Goal: Task Accomplishment & Management: Manage account settings

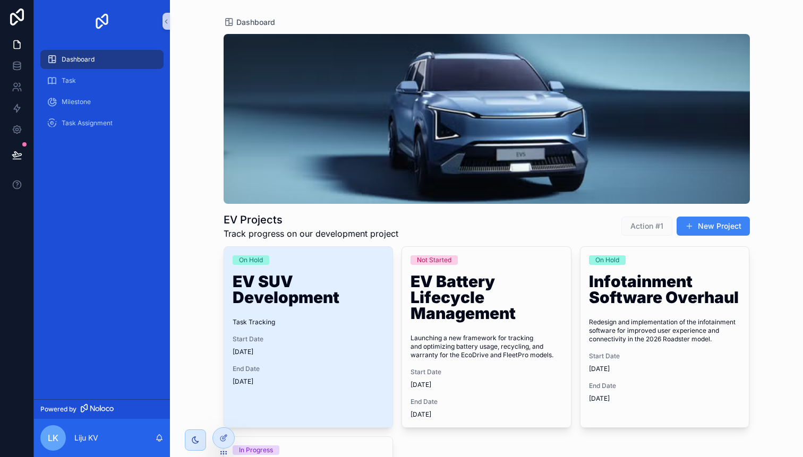
click at [655, 230] on span "Action #1" at bounding box center [646, 226] width 51 height 19
click at [78, 80] on div "Task" at bounding box center [102, 80] width 110 height 17
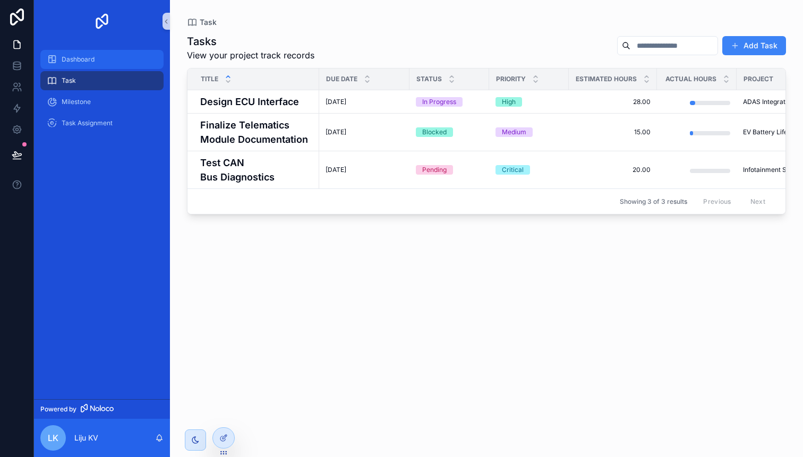
click at [83, 59] on span "Dashboard" at bounding box center [78, 59] width 33 height 8
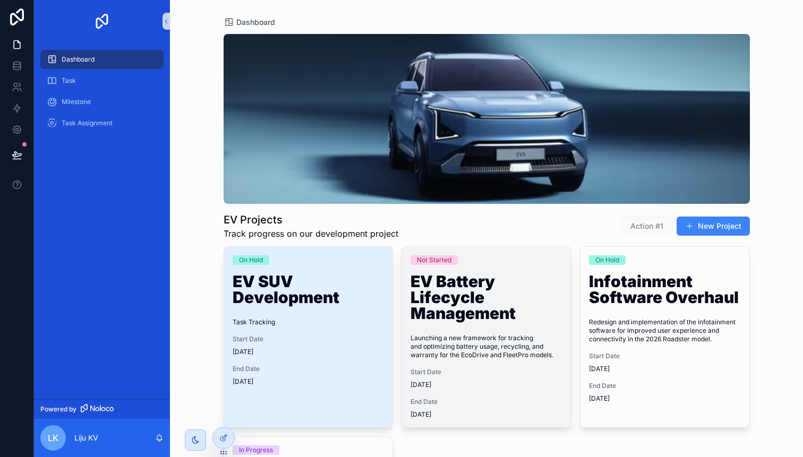
click at [464, 305] on h1 "EV Battery Lifecycle Management" at bounding box center [486, 299] width 152 height 52
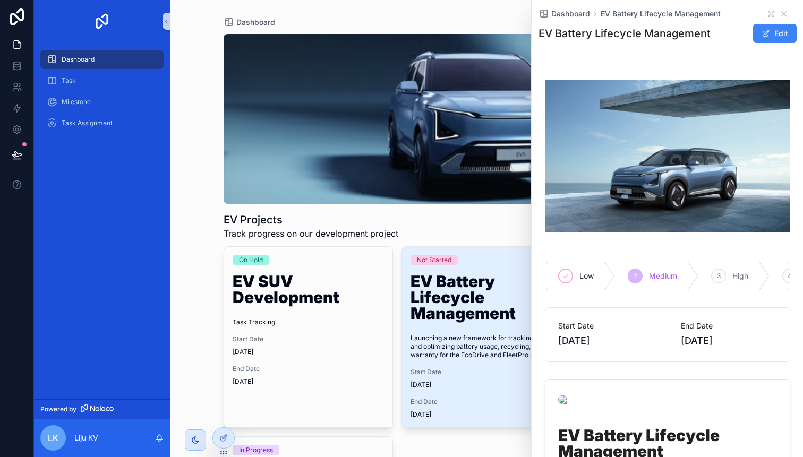
click at [187, 58] on div "Dashboard EV Projects Track progress on our development project Action #1 New P…" at bounding box center [486, 228] width 633 height 457
click at [290, 25] on div "Dashboard" at bounding box center [487, 22] width 526 height 11
click at [784, 13] on icon "scrollable content" at bounding box center [784, 14] width 4 height 4
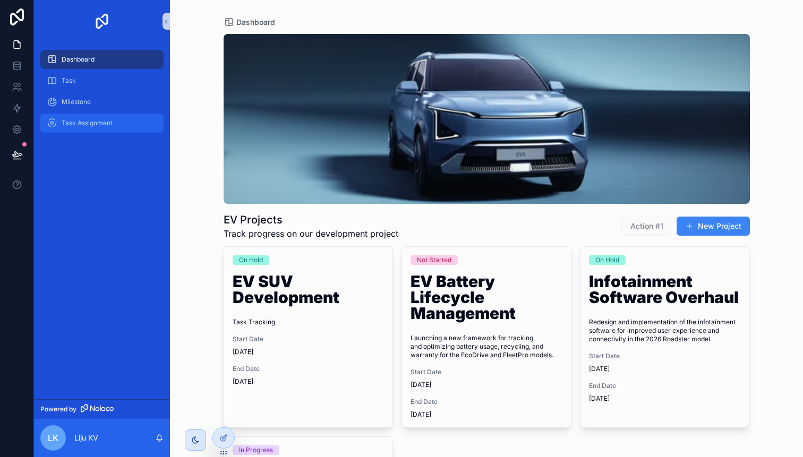
click at [78, 123] on span "Task Assignment" at bounding box center [87, 123] width 51 height 8
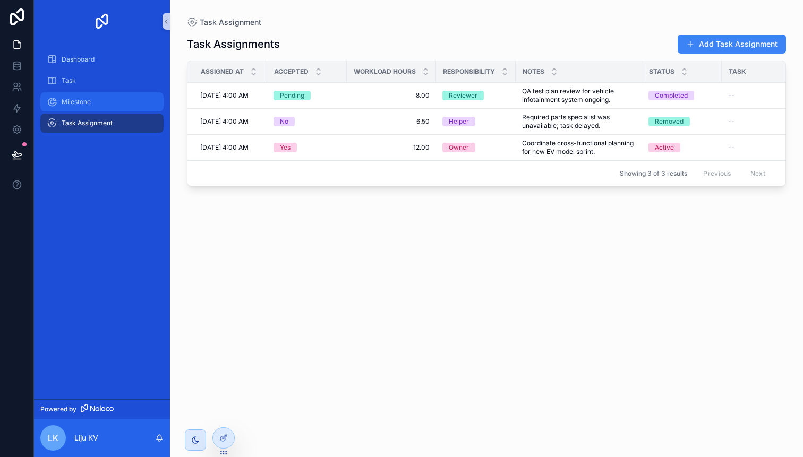
click at [88, 99] on span "Milestone" at bounding box center [76, 102] width 29 height 8
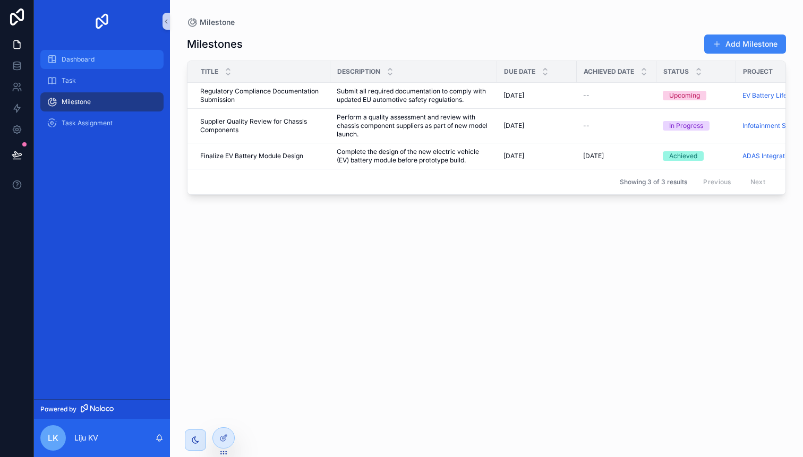
click at [82, 53] on div "Dashboard" at bounding box center [102, 59] width 110 height 17
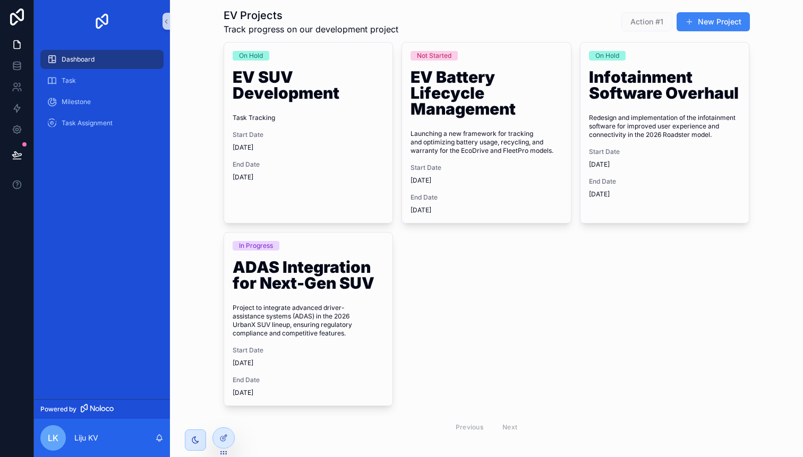
scroll to position [221, 0]
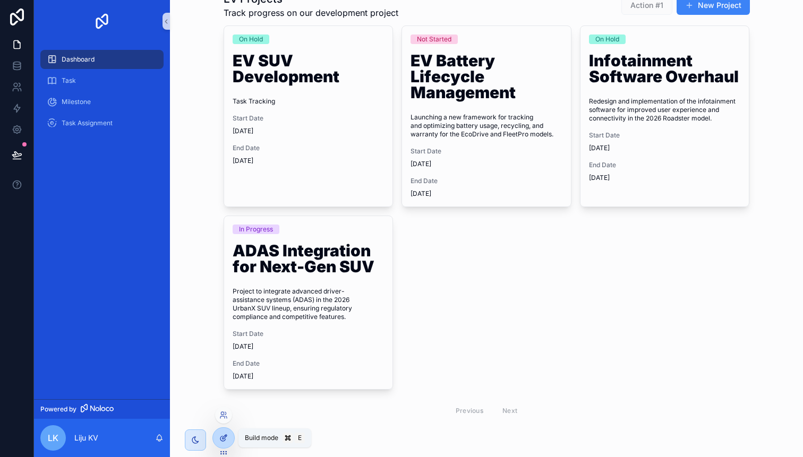
click at [224, 433] on div at bounding box center [223, 438] width 21 height 20
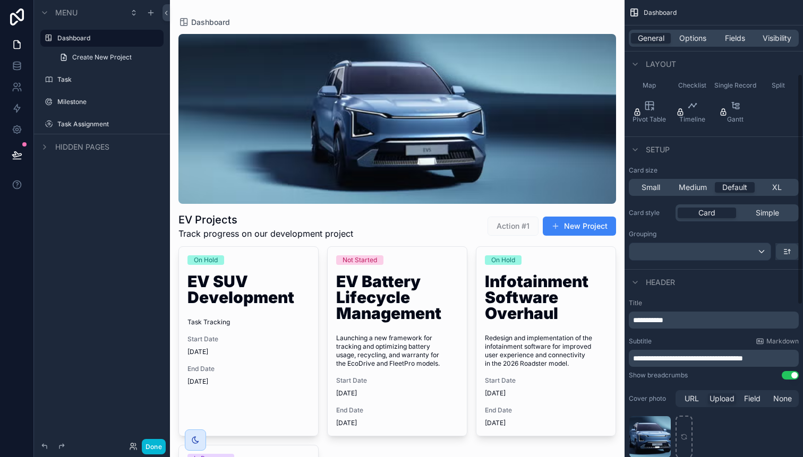
scroll to position [146, 0]
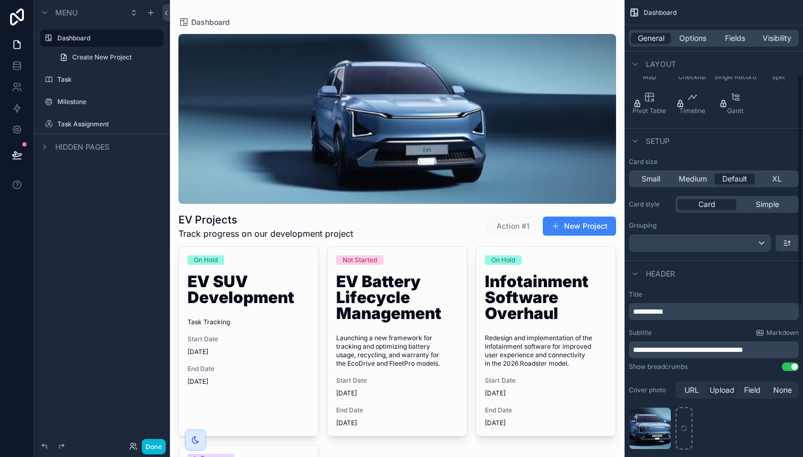
click at [441, 212] on div "scrollable content" at bounding box center [397, 351] width 455 height 702
click at [452, 152] on div "scrollable content" at bounding box center [397, 119] width 438 height 170
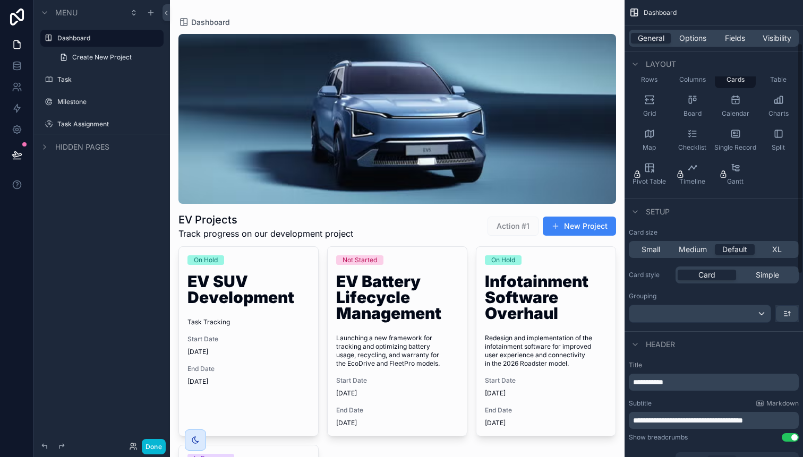
scroll to position [56, 0]
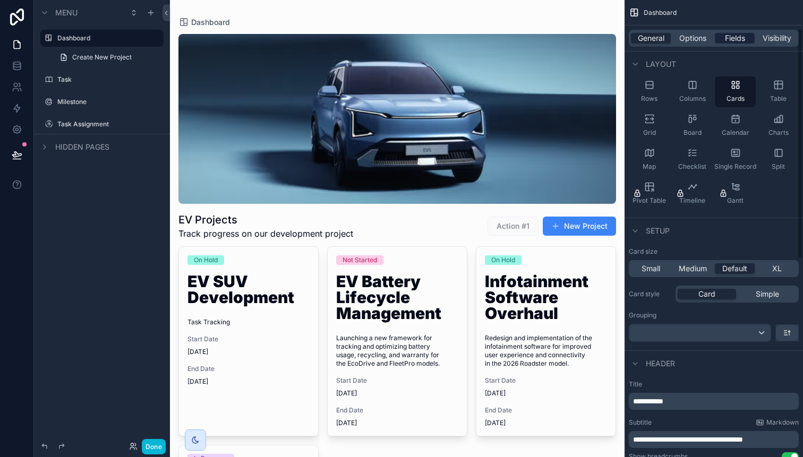
click at [734, 42] on span "Fields" at bounding box center [735, 38] width 20 height 11
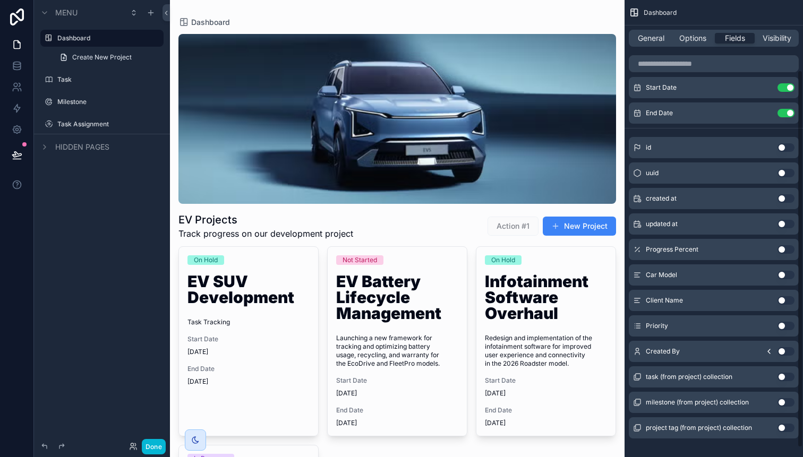
scroll to position [96, 0]
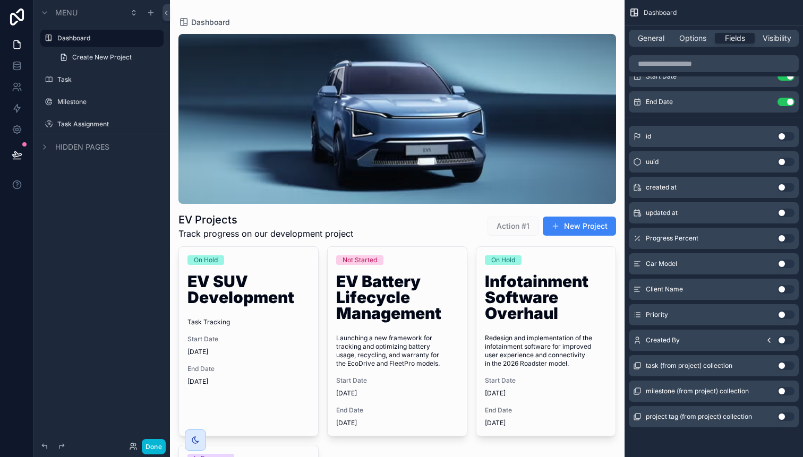
click at [782, 390] on button "Use setting" at bounding box center [785, 391] width 17 height 8
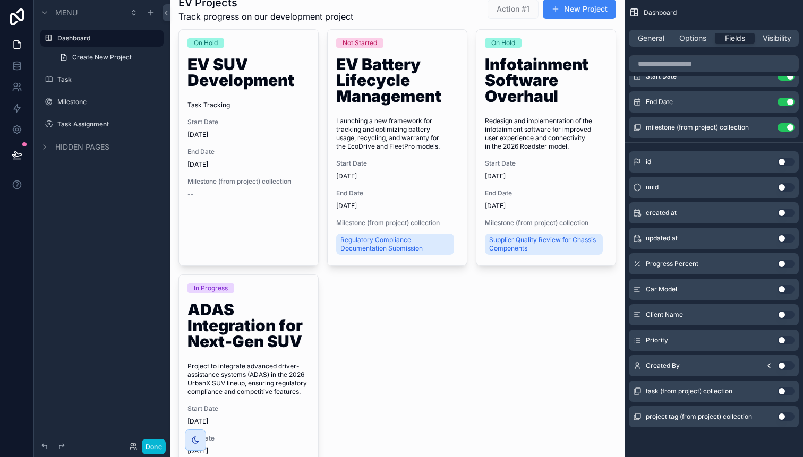
click at [786, 418] on button "Use setting" at bounding box center [785, 417] width 17 height 8
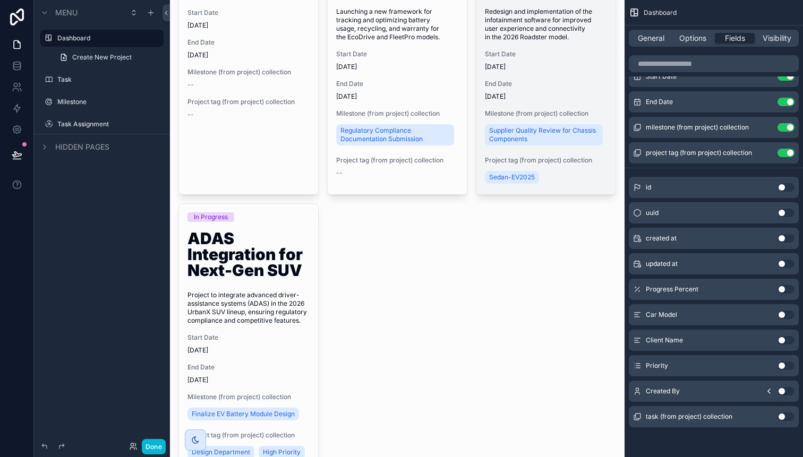
scroll to position [328, 0]
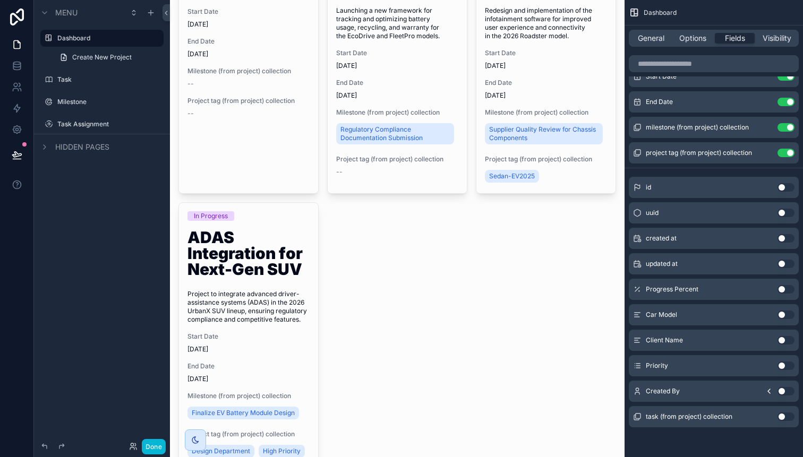
click at [784, 418] on button "Use setting" at bounding box center [785, 417] width 17 height 8
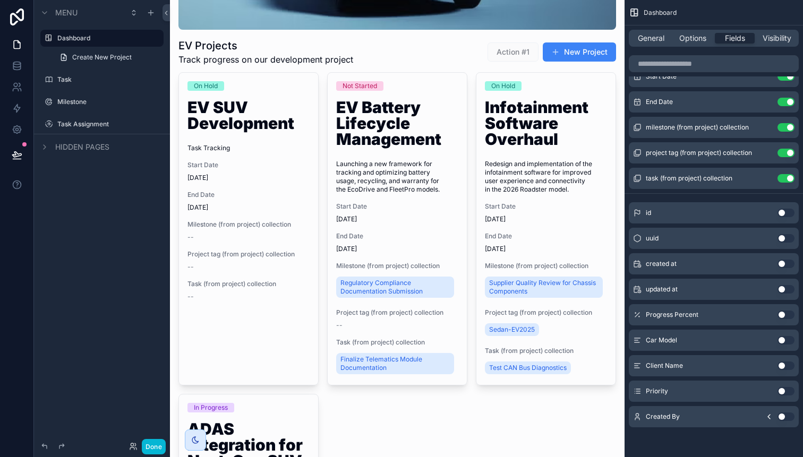
scroll to position [176, 0]
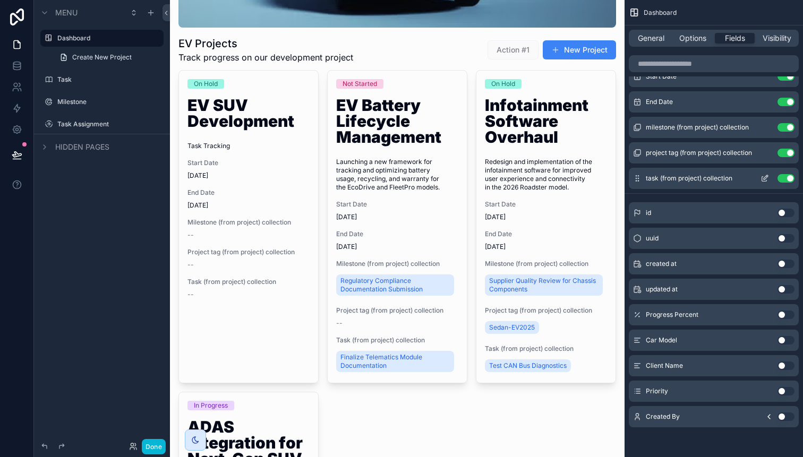
click at [782, 183] on div "task (from project) collection Use setting" at bounding box center [714, 178] width 170 height 21
click at [782, 157] on button "Use setting" at bounding box center [785, 153] width 17 height 8
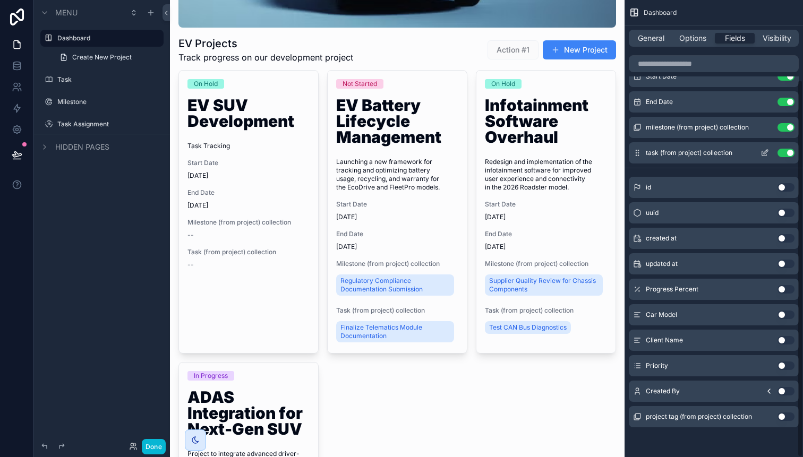
click at [783, 151] on button "Use setting" at bounding box center [785, 153] width 17 height 8
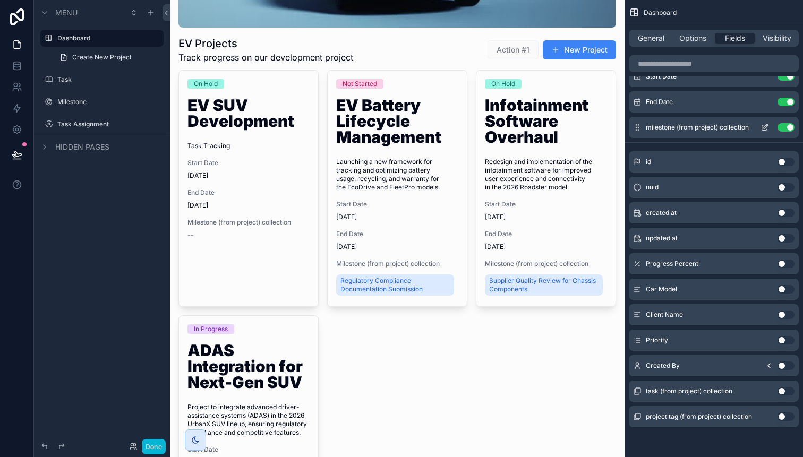
click at [786, 126] on button "Use setting" at bounding box center [785, 127] width 17 height 8
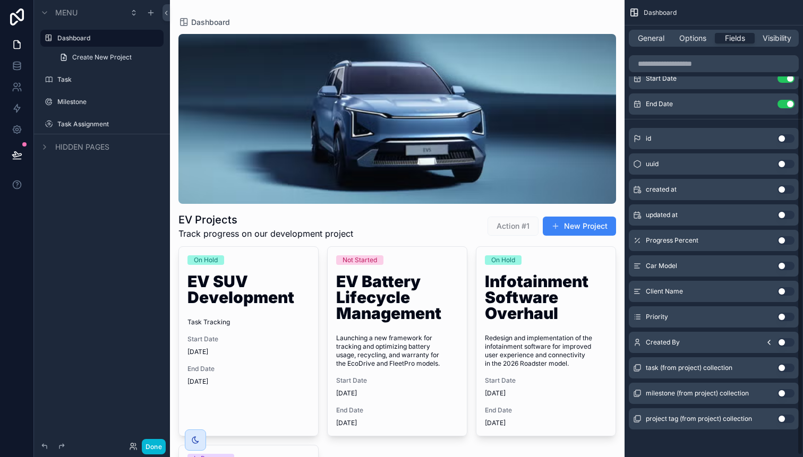
scroll to position [0, 0]
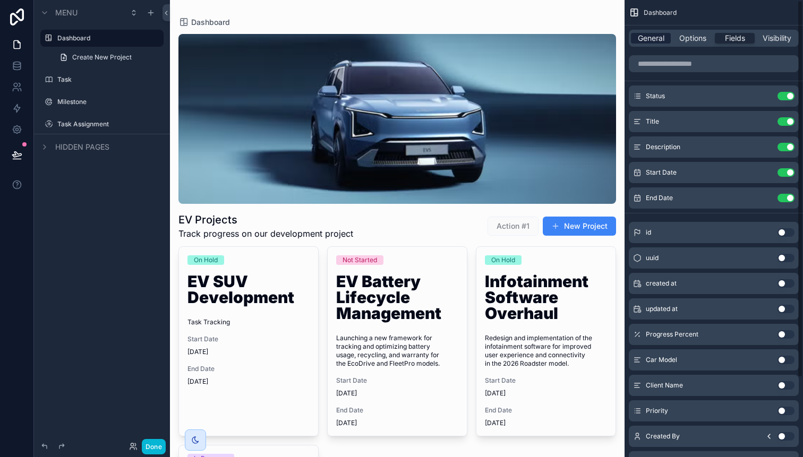
click at [646, 35] on span "General" at bounding box center [651, 38] width 27 height 11
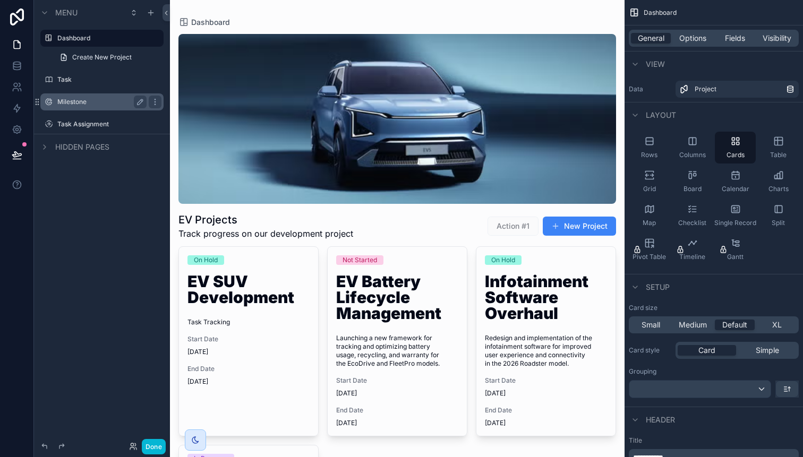
click at [91, 107] on div "Milestone" at bounding box center [101, 102] width 89 height 13
click at [73, 102] on label "Milestone" at bounding box center [99, 102] width 85 height 8
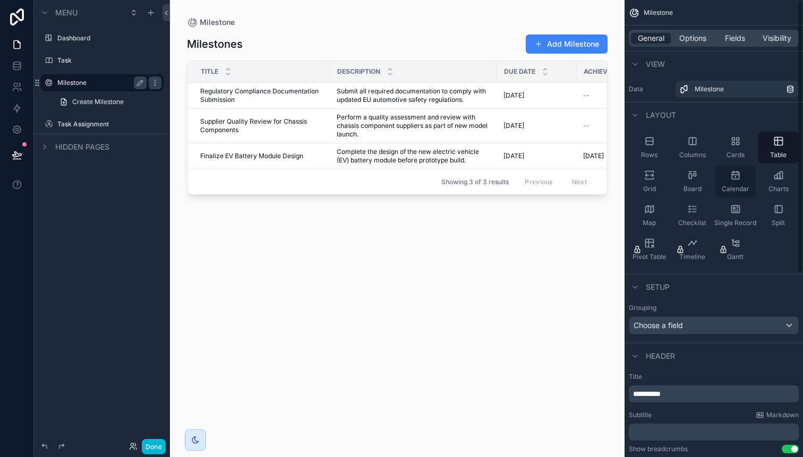
click at [737, 178] on icon "scrollable content" at bounding box center [735, 175] width 11 height 11
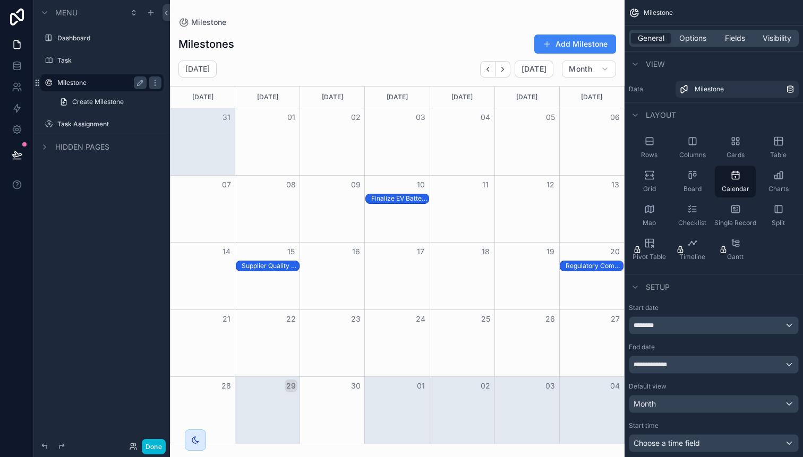
click at [385, 215] on div "scrollable content" at bounding box center [397, 228] width 455 height 457
click at [391, 196] on div "Finalize EV Battery Module Design" at bounding box center [399, 198] width 57 height 8
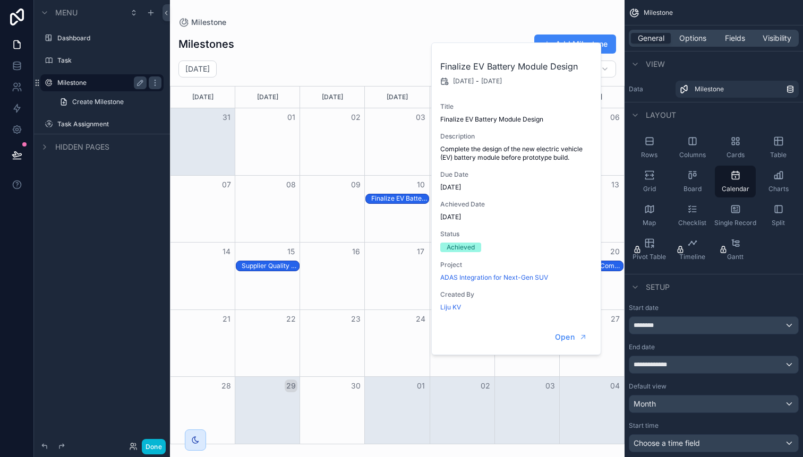
click at [384, 231] on div "Month View" at bounding box center [396, 209] width 65 height 67
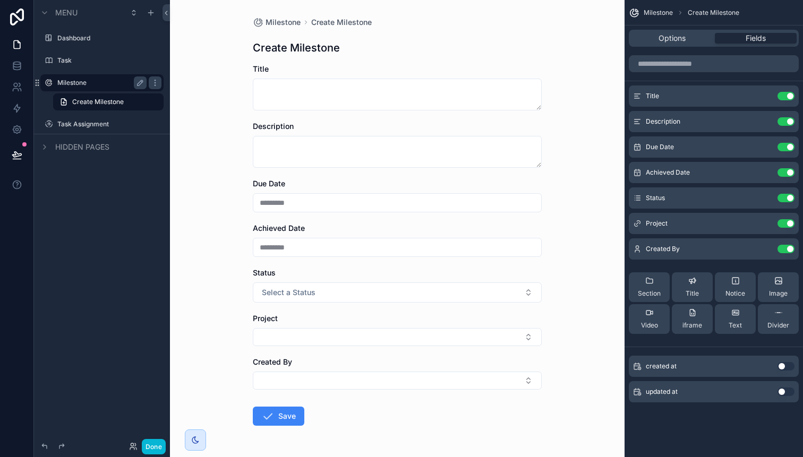
click at [96, 80] on label "Milestone" at bounding box center [99, 83] width 85 height 8
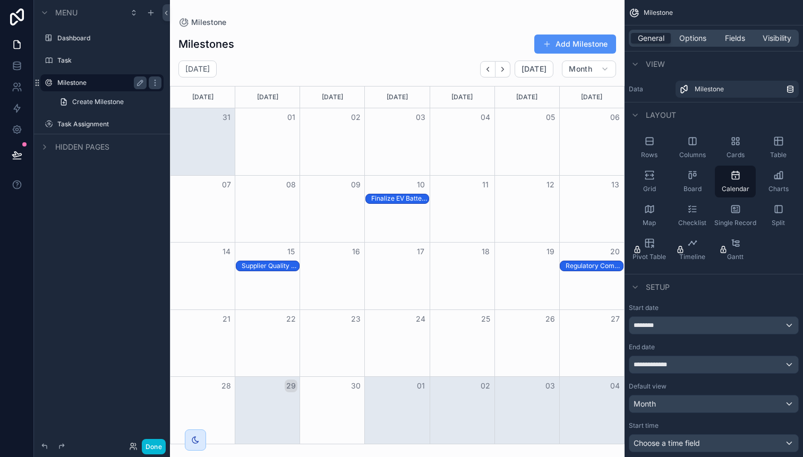
click at [580, 48] on button "Add Milestone" at bounding box center [575, 44] width 82 height 19
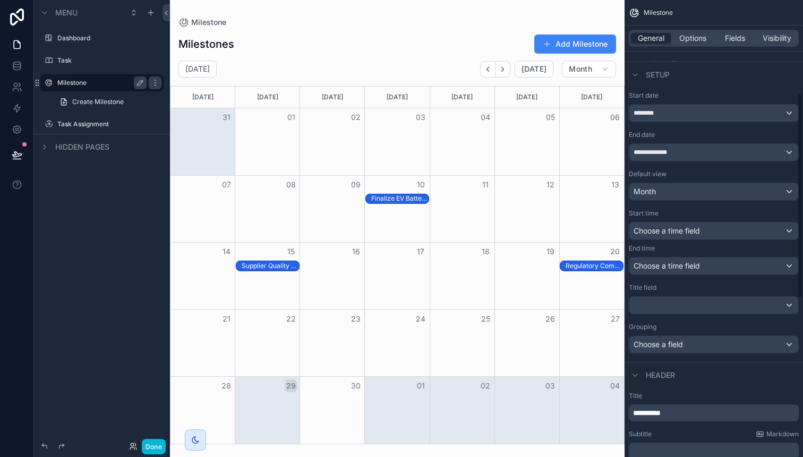
scroll to position [200, 0]
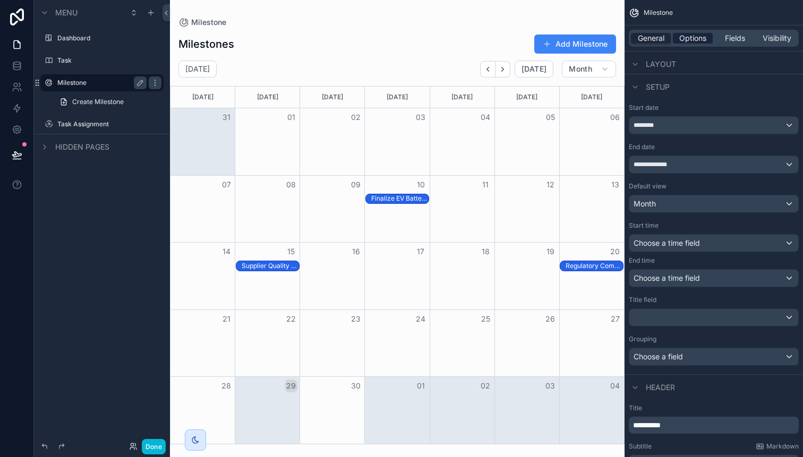
click at [706, 37] on span "Options" at bounding box center [692, 38] width 27 height 11
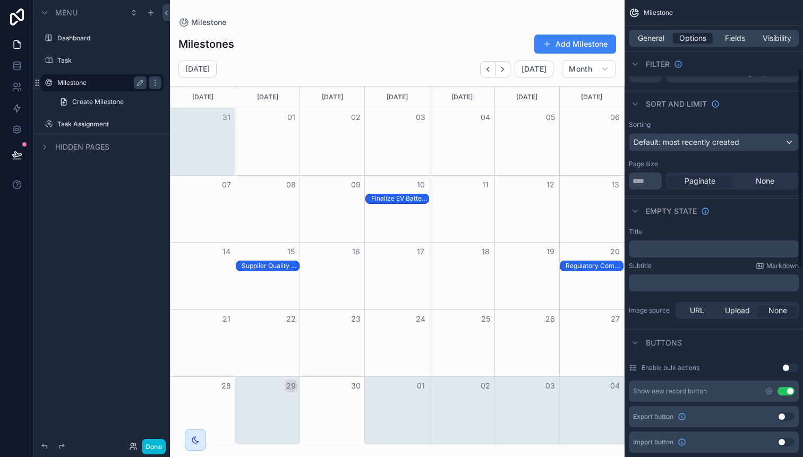
scroll to position [0, 0]
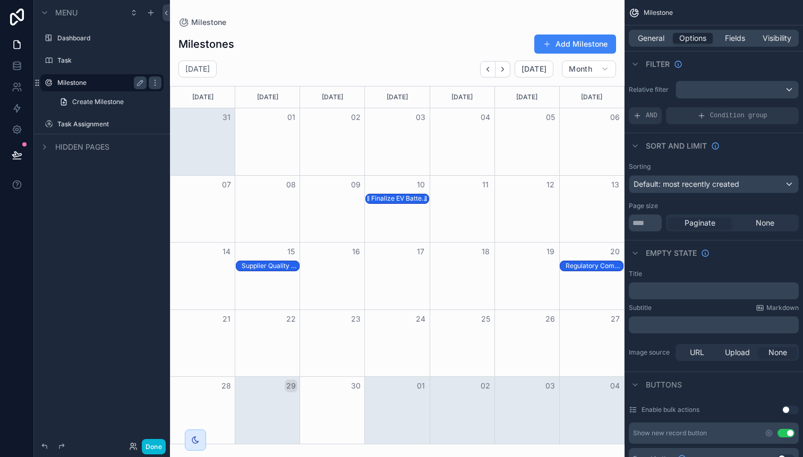
click at [400, 201] on div "Finalize EV Battery Module Design" at bounding box center [399, 198] width 57 height 8
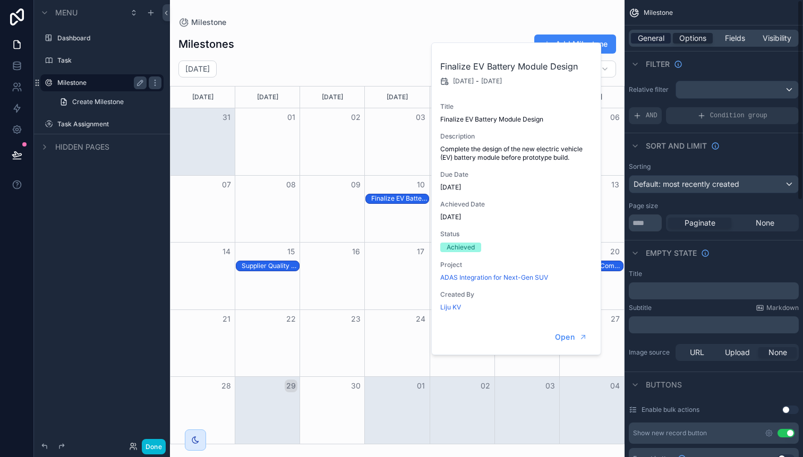
click at [657, 38] on span "General" at bounding box center [651, 38] width 27 height 11
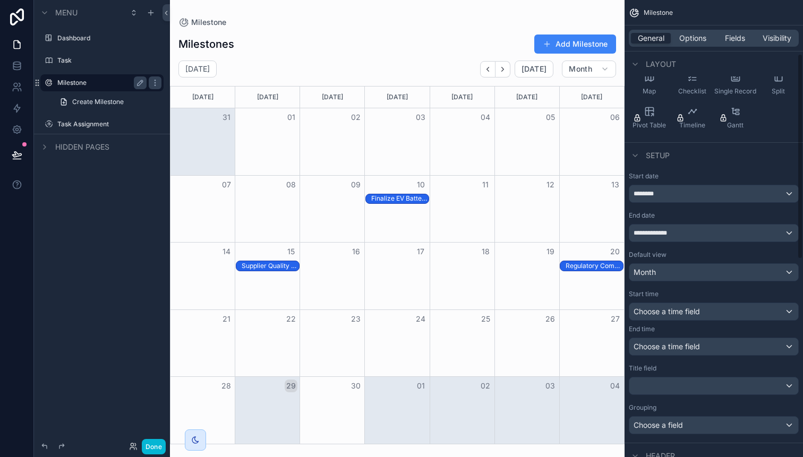
scroll to position [131, 0]
click at [787, 314] on div "Choose a time field" at bounding box center [713, 312] width 169 height 17
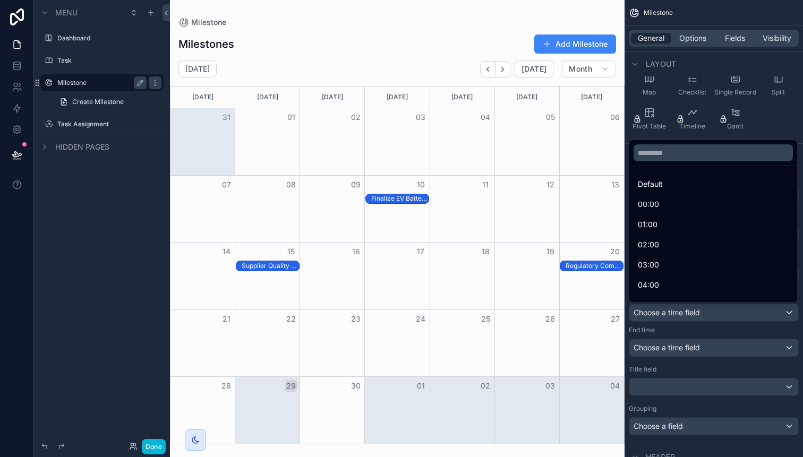
click at [787, 314] on div "scrollable content" at bounding box center [401, 228] width 803 height 457
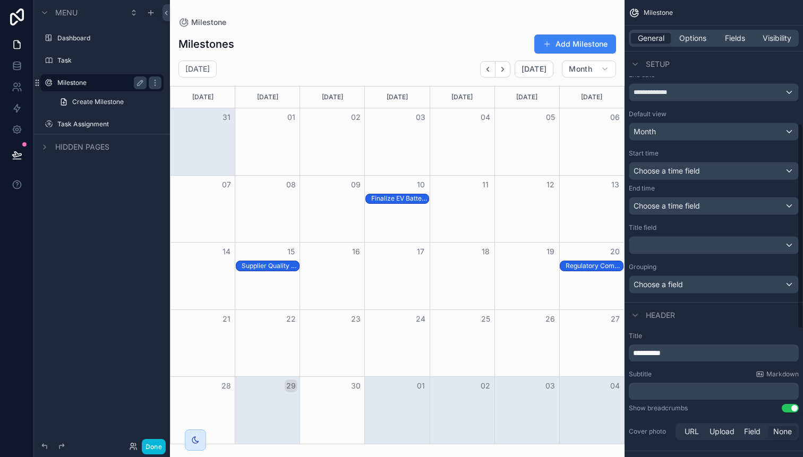
scroll to position [273, 0]
click at [788, 284] on div "Choose a field" at bounding box center [713, 283] width 169 height 17
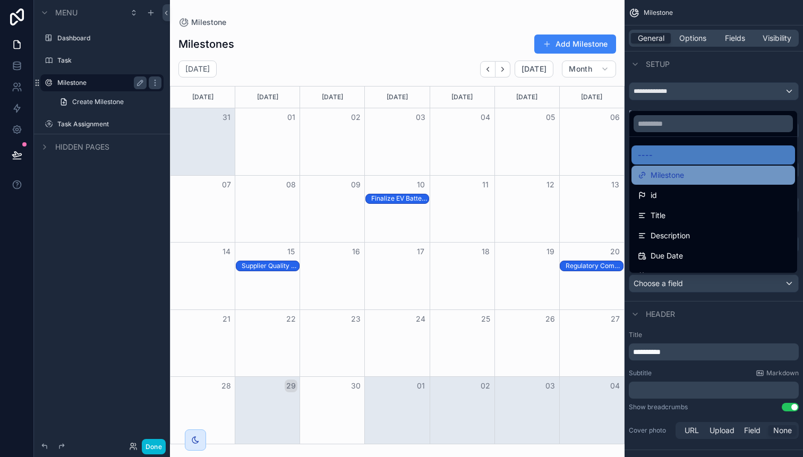
click at [670, 179] on span "Milestone" at bounding box center [666, 175] width 33 height 13
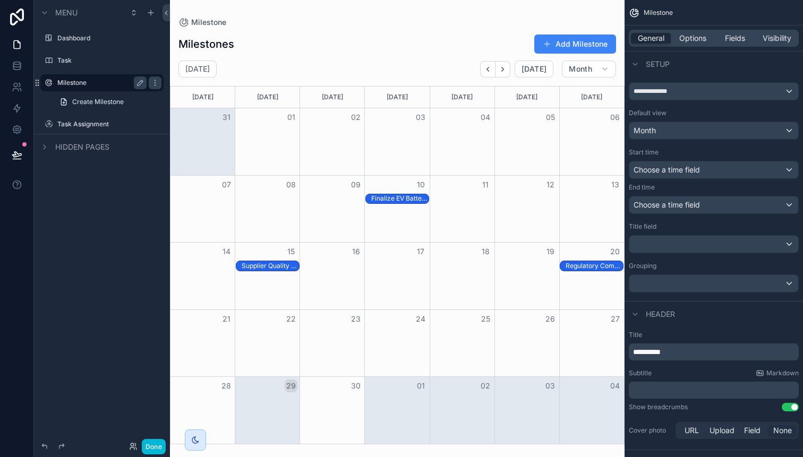
click at [712, 350] on p "**********" at bounding box center [715, 352] width 164 height 11
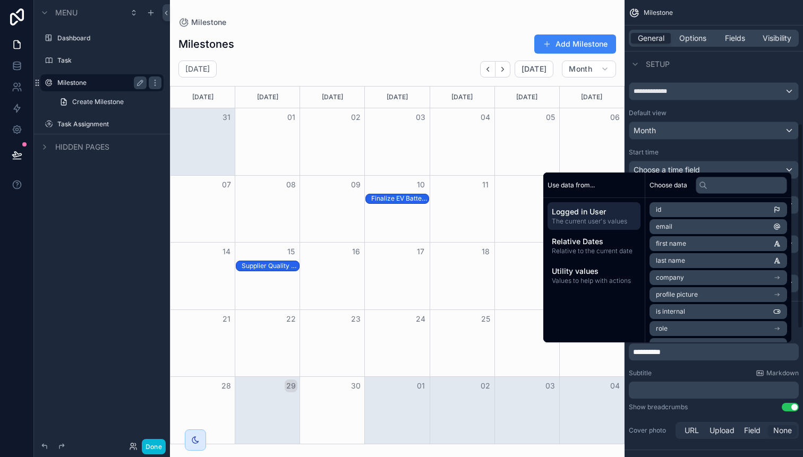
click at [690, 151] on div "Start time" at bounding box center [714, 152] width 170 height 8
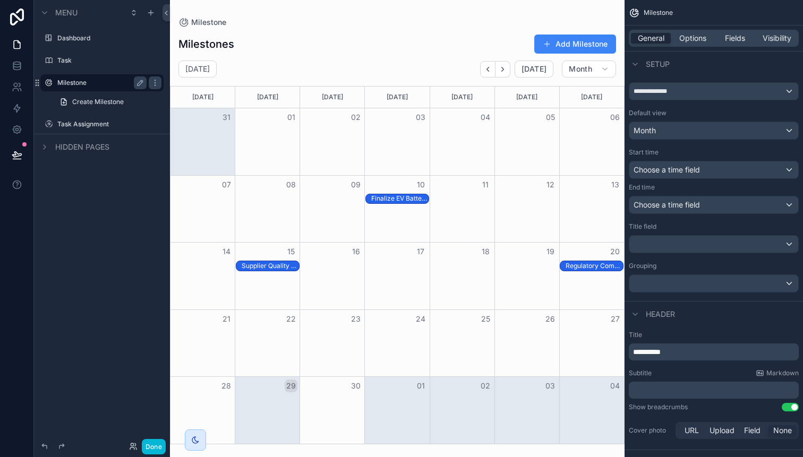
click at [653, 391] on p "﻿" at bounding box center [715, 390] width 164 height 11
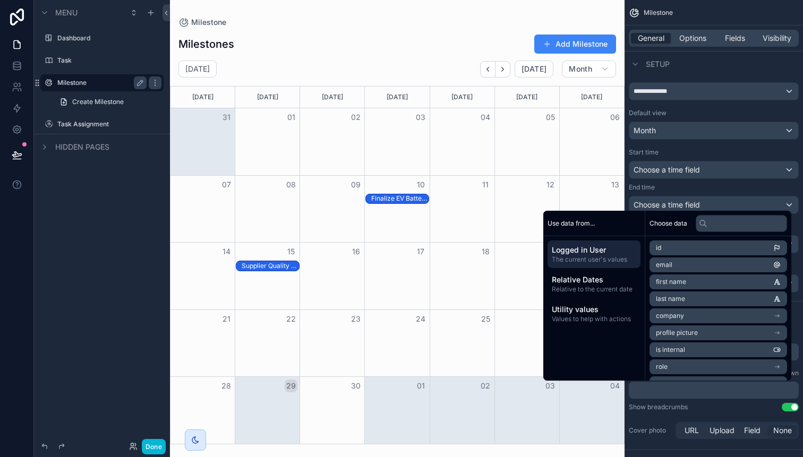
click at [699, 63] on div "Setup" at bounding box center [713, 63] width 178 height 25
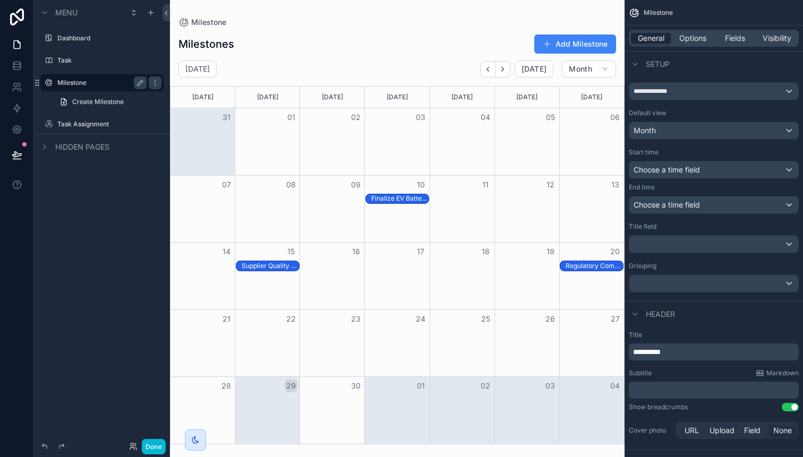
scroll to position [0, 0]
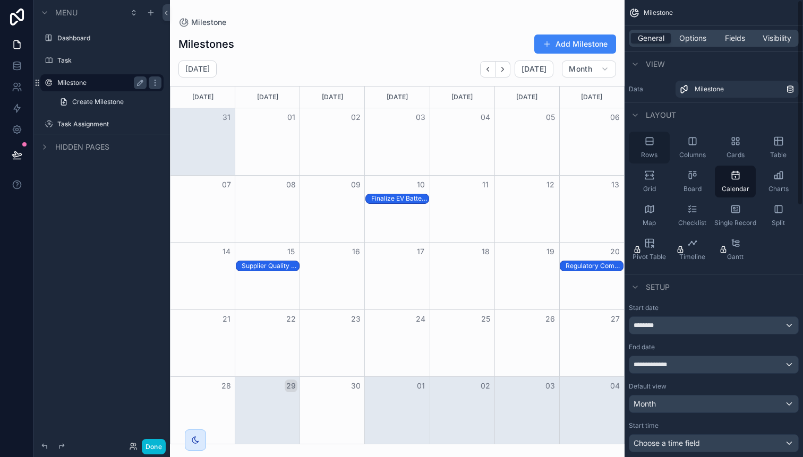
click at [650, 148] on div "Rows" at bounding box center [649, 148] width 41 height 32
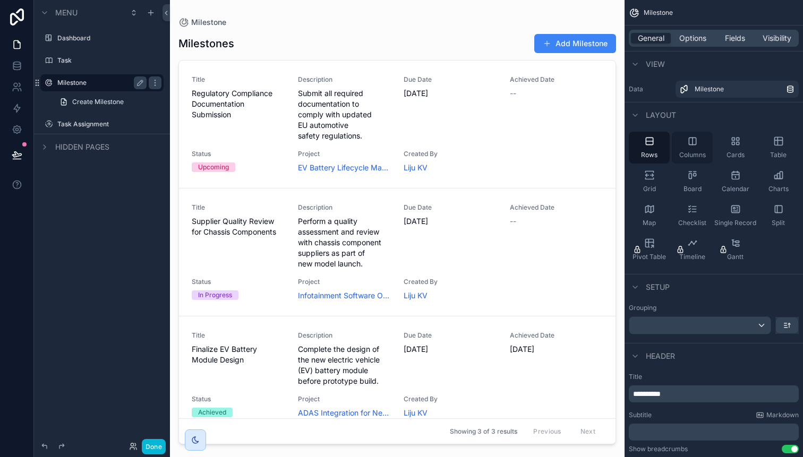
click at [693, 151] on span "Columns" at bounding box center [692, 155] width 27 height 8
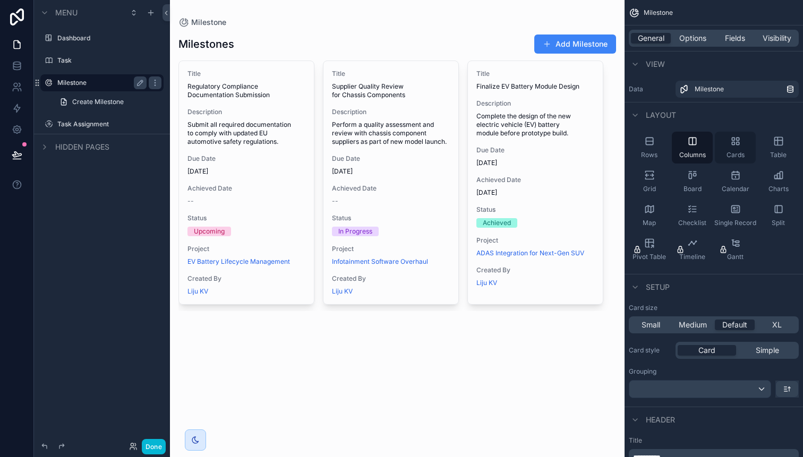
click at [739, 149] on div "Cards" at bounding box center [735, 148] width 41 height 32
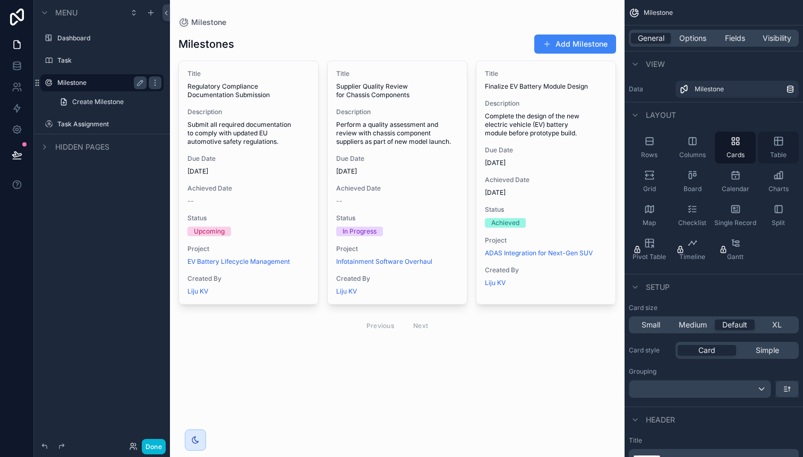
click at [775, 145] on icon "scrollable content" at bounding box center [778, 142] width 8 height 8
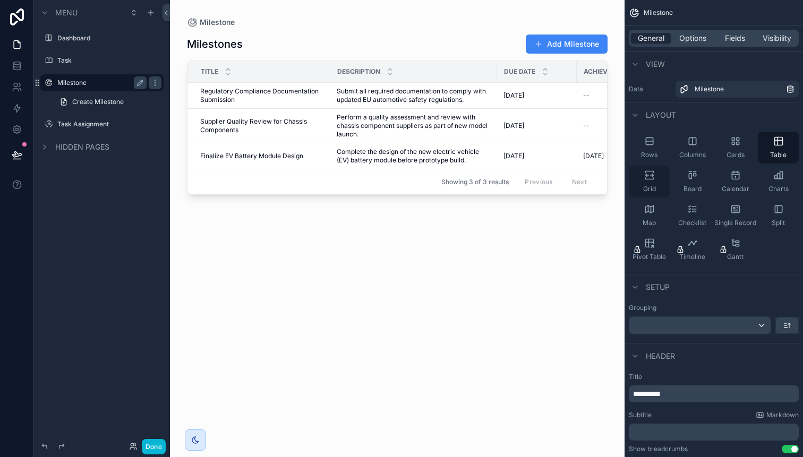
click at [648, 173] on icon "scrollable content" at bounding box center [649, 175] width 11 height 11
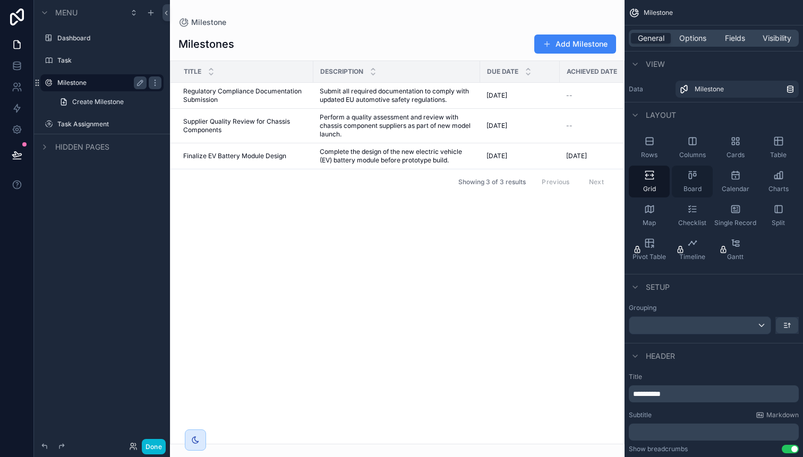
click at [703, 185] on div "Board" at bounding box center [692, 182] width 41 height 32
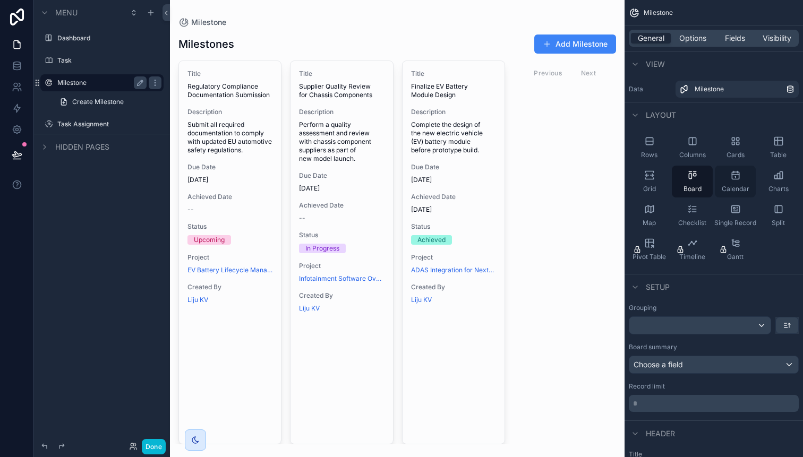
click at [743, 178] on div "Calendar" at bounding box center [735, 182] width 41 height 32
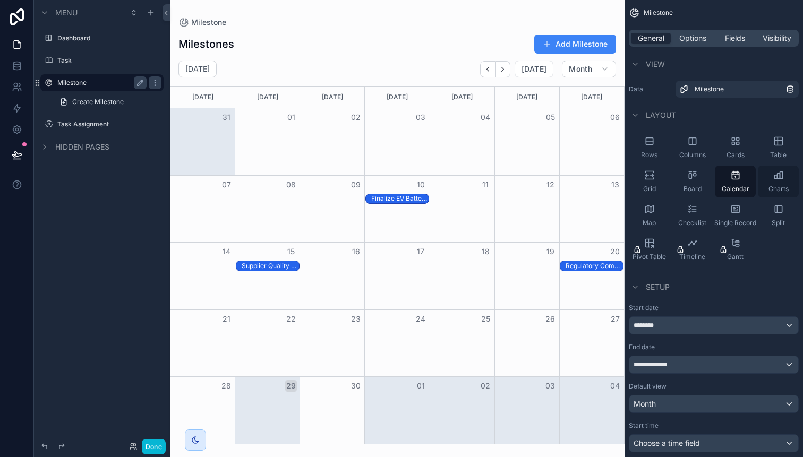
click at [778, 182] on div "Charts" at bounding box center [778, 182] width 41 height 32
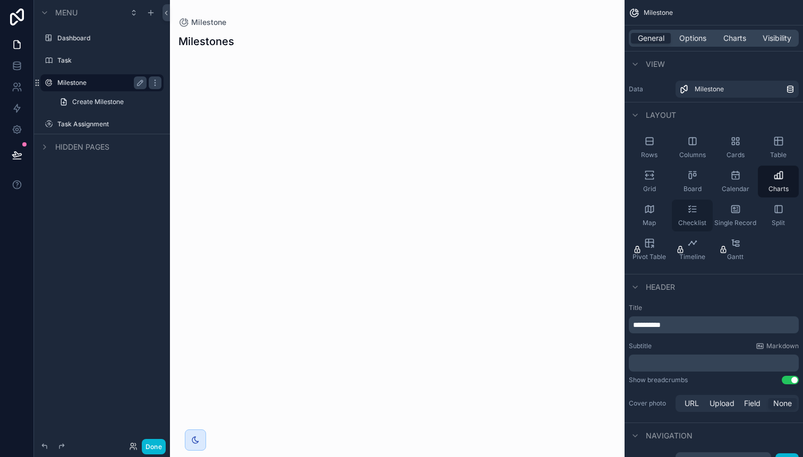
click at [692, 209] on icon "scrollable content" at bounding box center [694, 209] width 4 height 0
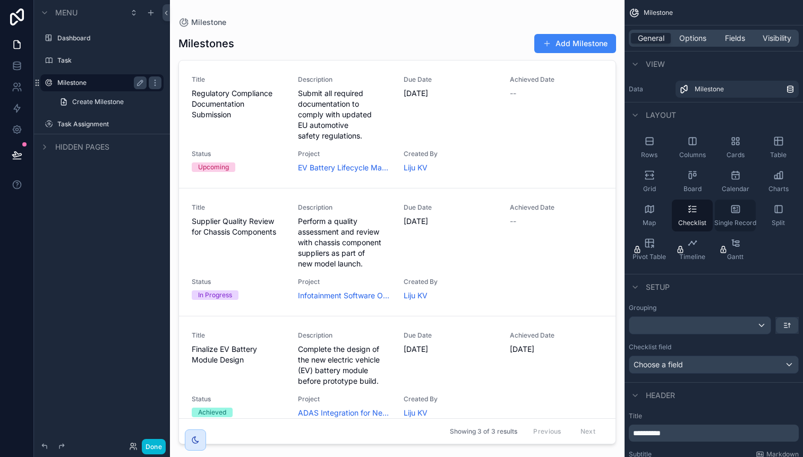
click at [743, 219] on span "Single Record" at bounding box center [735, 223] width 42 height 8
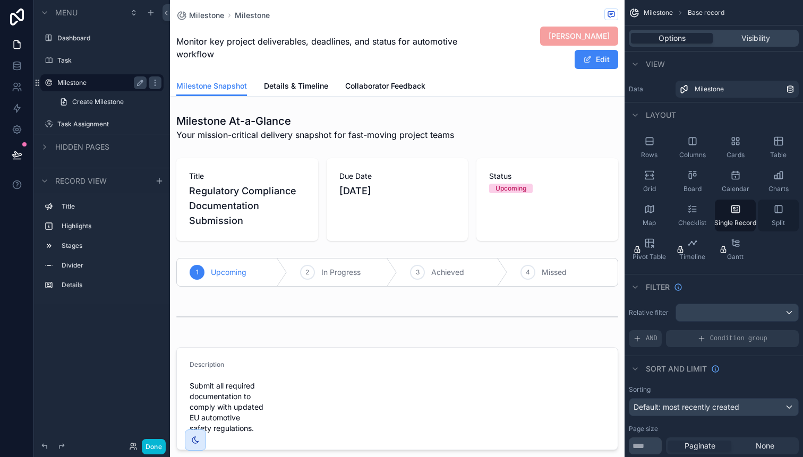
click at [779, 213] on icon "scrollable content" at bounding box center [778, 209] width 11 height 11
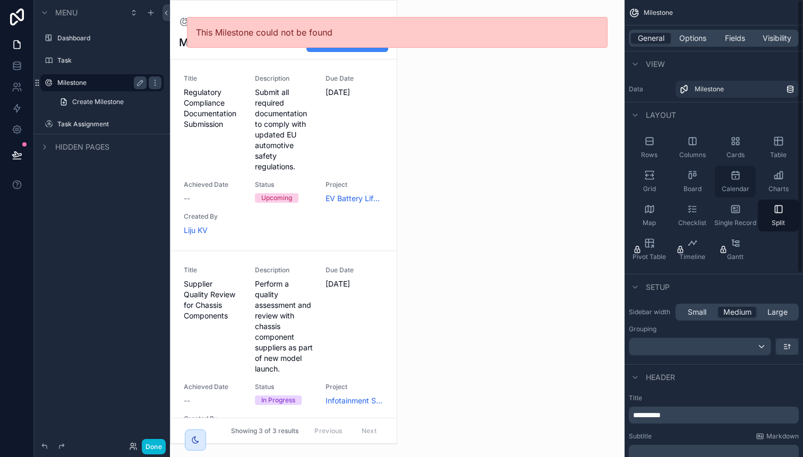
click at [740, 182] on div "Calendar" at bounding box center [735, 182] width 41 height 32
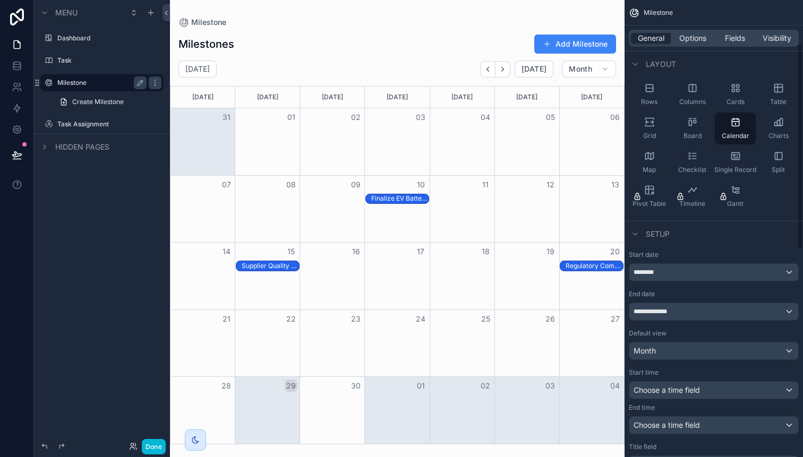
scroll to position [42, 0]
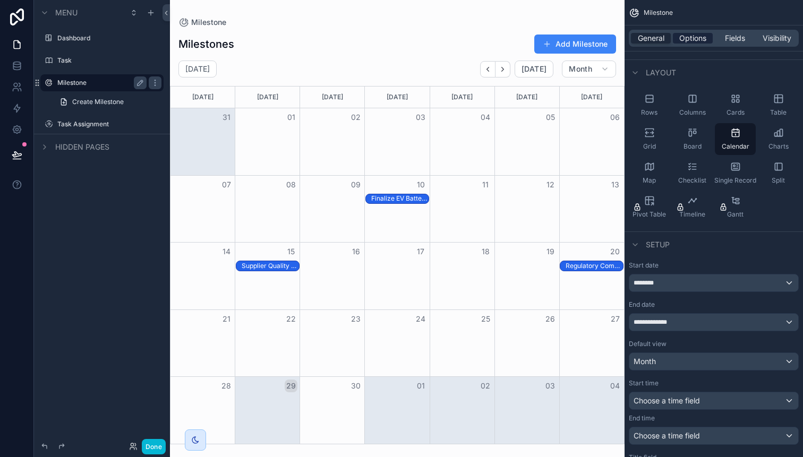
click at [695, 36] on span "Options" at bounding box center [692, 38] width 27 height 11
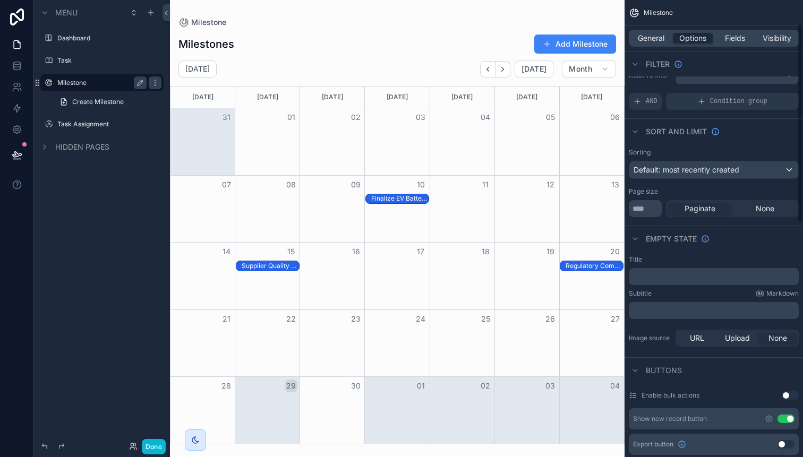
scroll to position [0, 0]
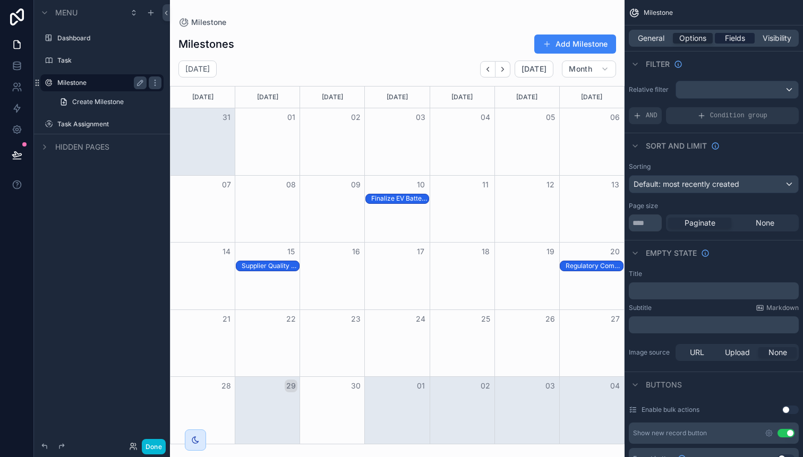
click at [736, 37] on span "Fields" at bounding box center [735, 38] width 20 height 11
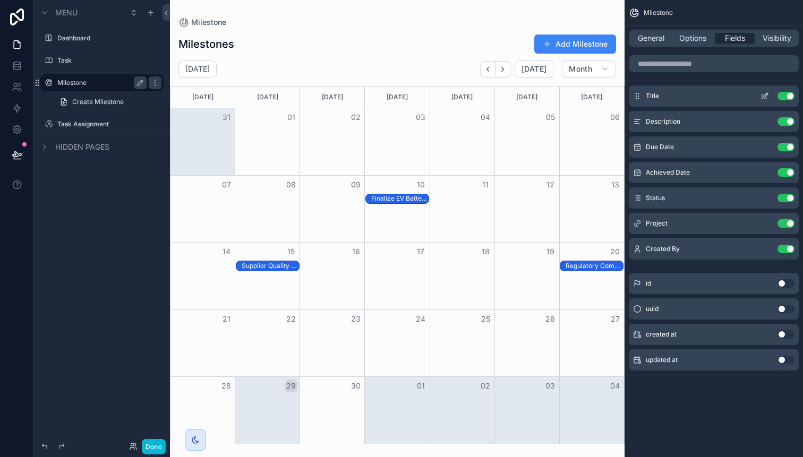
click at [764, 95] on icon "scrollable content" at bounding box center [764, 96] width 8 height 8
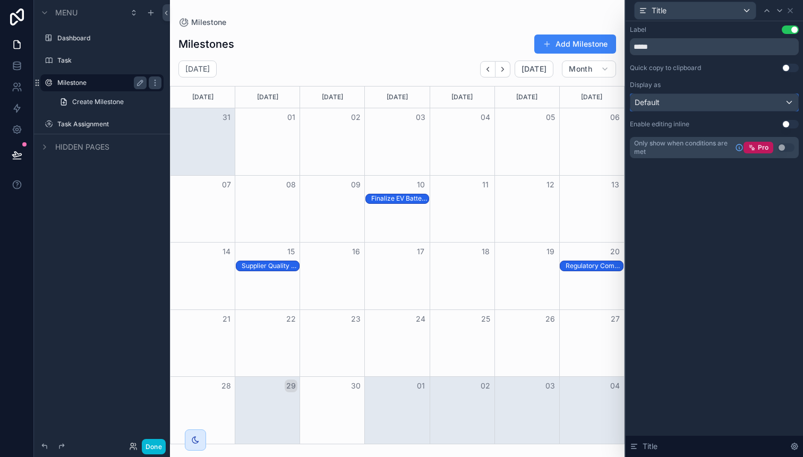
click at [793, 102] on div "Default" at bounding box center [714, 102] width 168 height 17
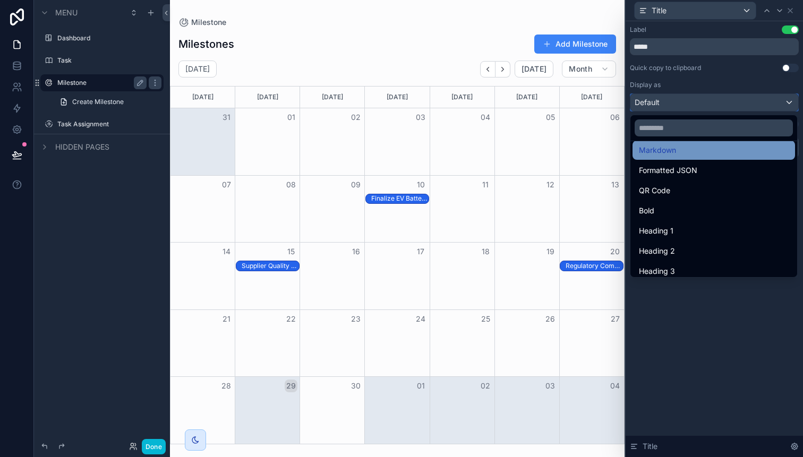
scroll to position [116, 0]
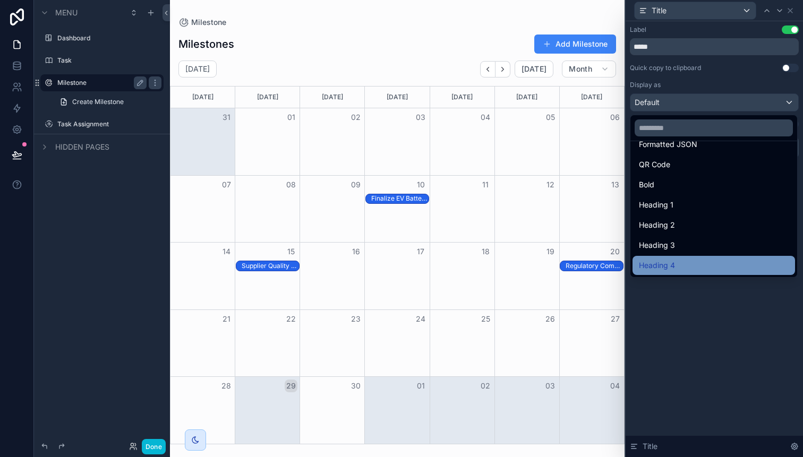
click at [665, 257] on div "Heading 4" at bounding box center [713, 265] width 162 height 19
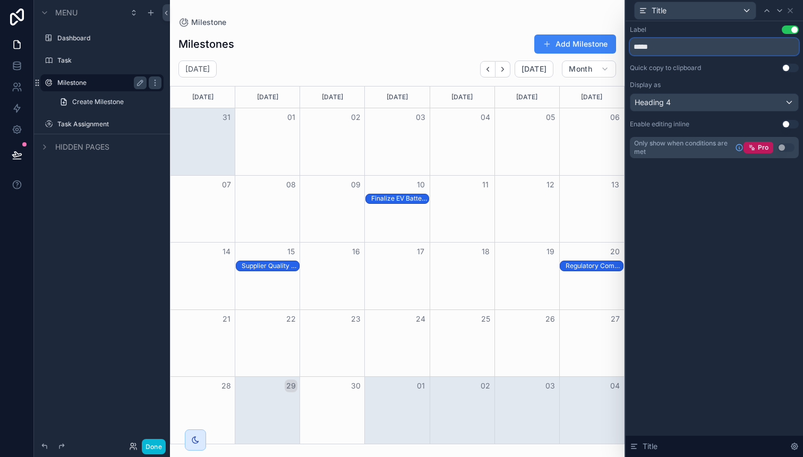
click at [653, 50] on input "*****" at bounding box center [714, 46] width 169 height 17
click at [791, 13] on icon at bounding box center [790, 10] width 8 height 8
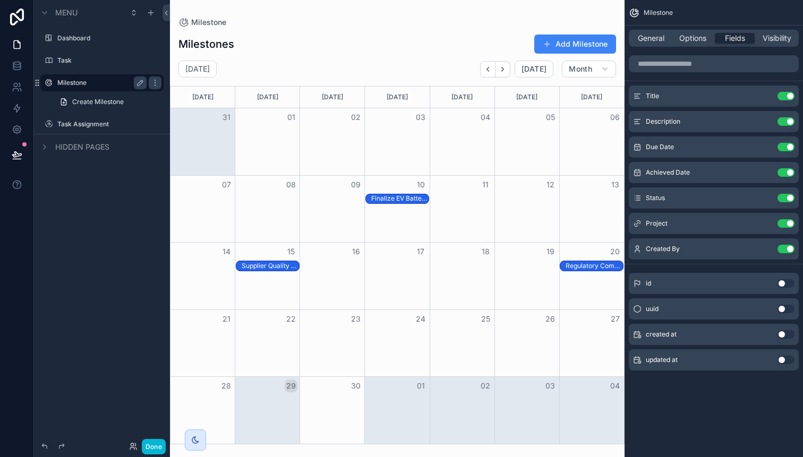
click at [374, 206] on div "Month View" at bounding box center [396, 209] width 65 height 67
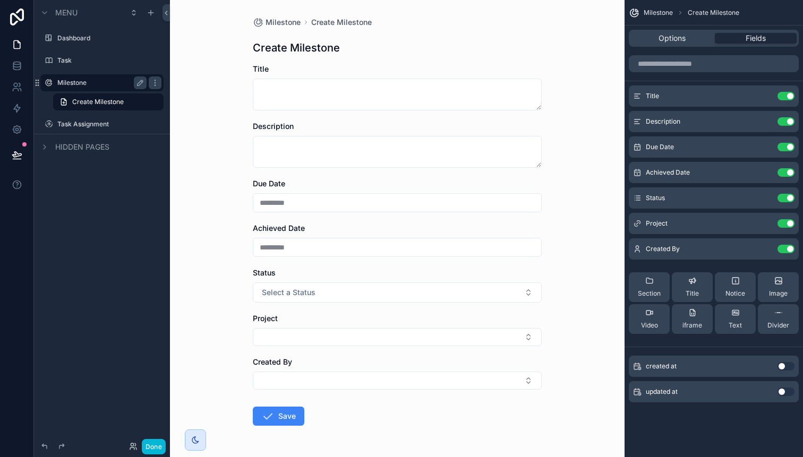
click at [664, 14] on span "Milestone" at bounding box center [658, 12] width 29 height 8
click at [785, 6] on div "Milestone Create Milestone" at bounding box center [713, 12] width 178 height 25
click at [295, 417] on button "Save" at bounding box center [279, 416] width 52 height 19
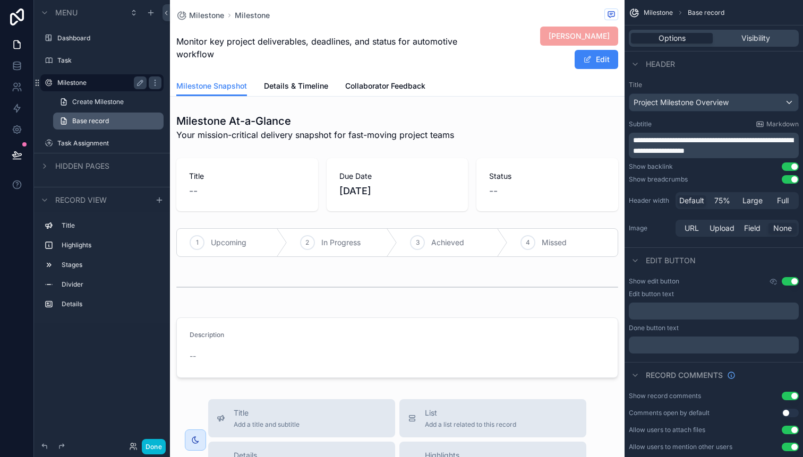
click at [116, 121] on link "Base record" at bounding box center [108, 121] width 110 height 17
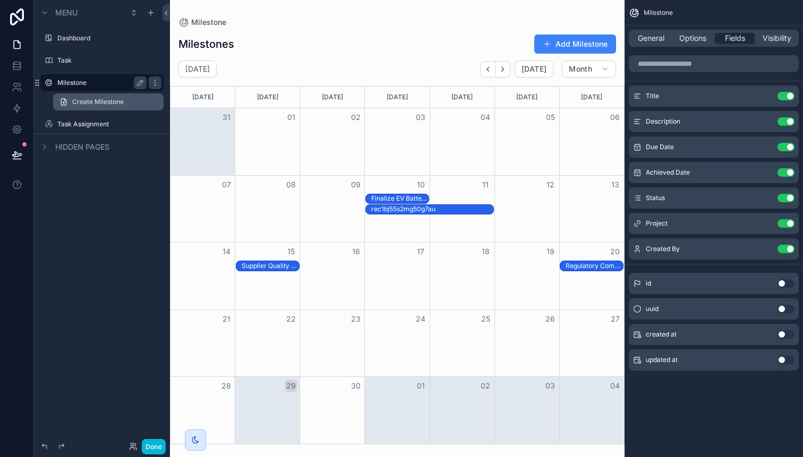
click at [76, 99] on span "Create Milestone" at bounding box center [98, 102] width 52 height 8
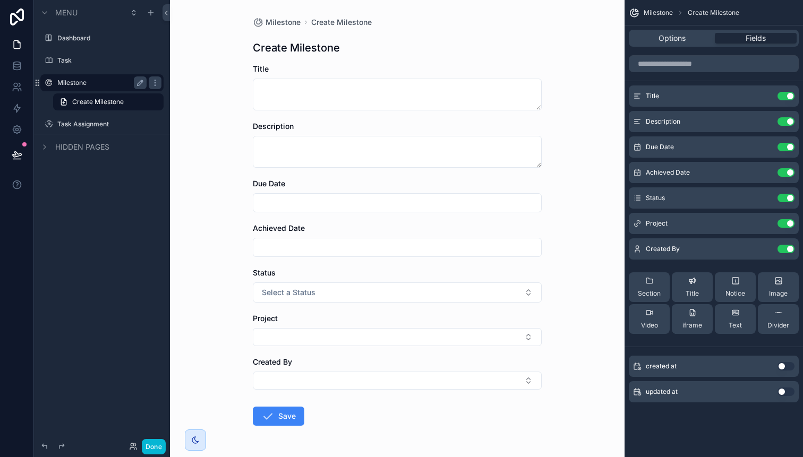
click at [83, 85] on label "Milestone" at bounding box center [99, 83] width 85 height 8
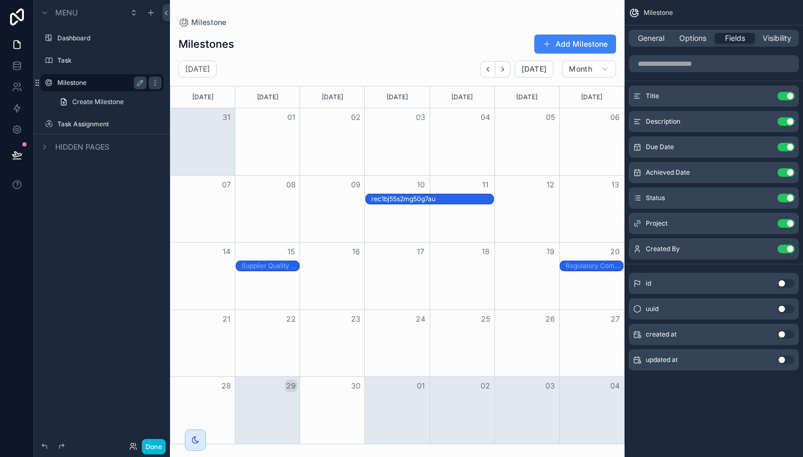
drag, startPoint x: 490, startPoint y: 209, endPoint x: 449, endPoint y: 218, distance: 42.4
click at [449, 218] on div "07 08 09 10 11 12 13 Finalize EV Battery Module Design rec1bj55s2mg50g7au rec1b…" at bounding box center [396, 208] width 453 height 67
click at [441, 211] on div "rec1bj55s2mg50g7au" at bounding box center [432, 209] width 122 height 9
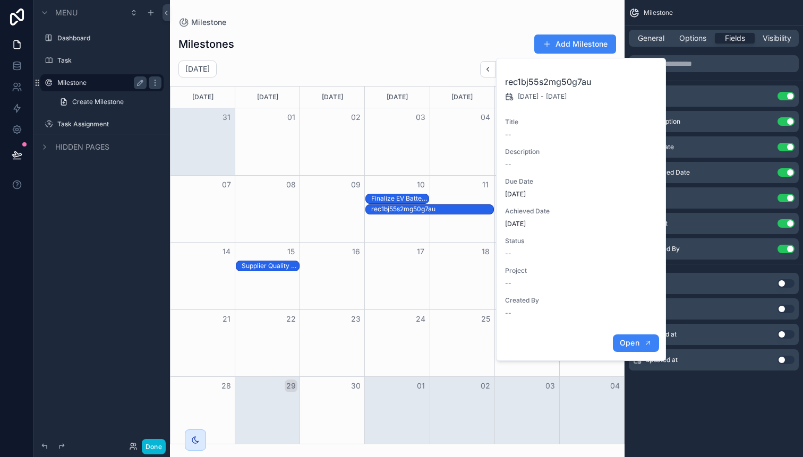
click at [627, 342] on span "Open" at bounding box center [630, 343] width 20 height 10
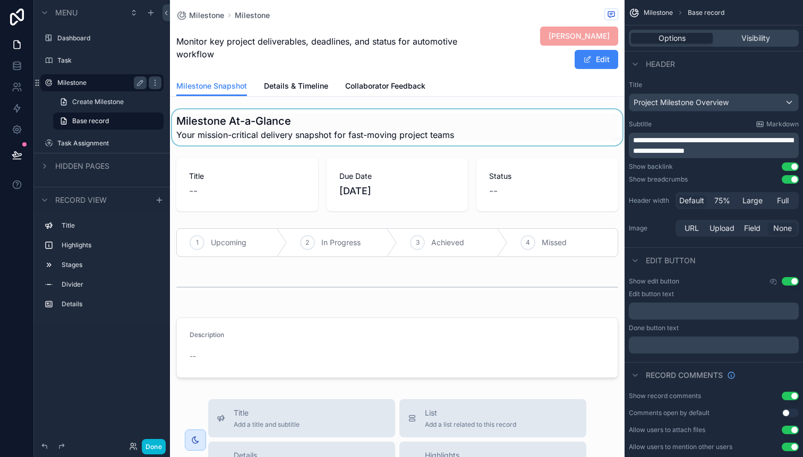
scroll to position [3, 0]
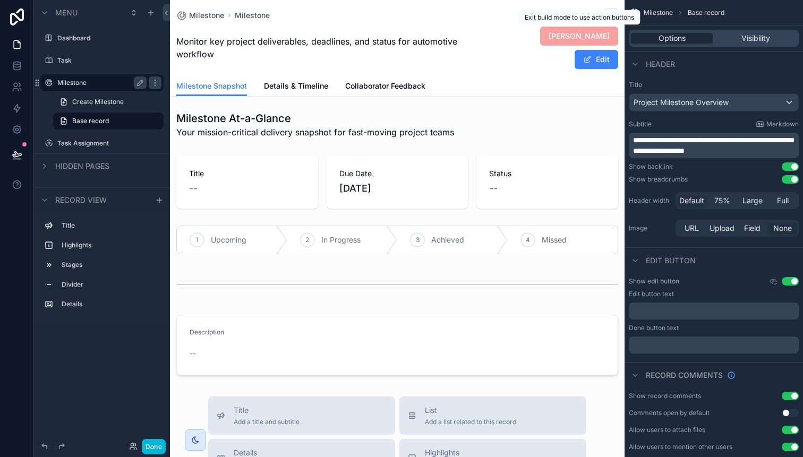
click at [577, 37] on span "[PERSON_NAME]" at bounding box center [579, 36] width 78 height 19
click at [562, 41] on span "[PERSON_NAME]" at bounding box center [579, 36] width 78 height 19
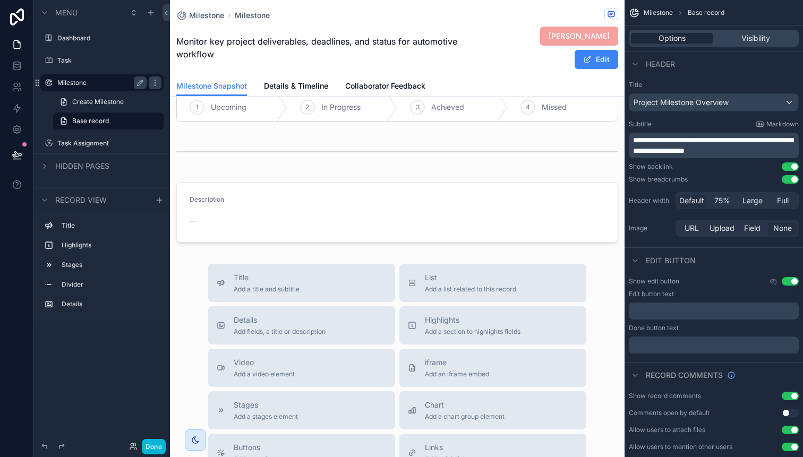
scroll to position [0, 0]
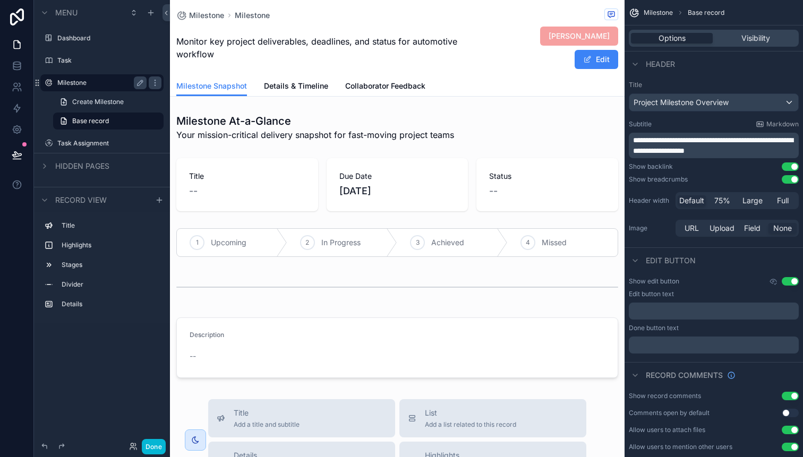
click at [577, 41] on span "[PERSON_NAME]" at bounding box center [579, 36] width 78 height 19
click at [290, 90] on span "Details & Timeline" at bounding box center [296, 86] width 64 height 11
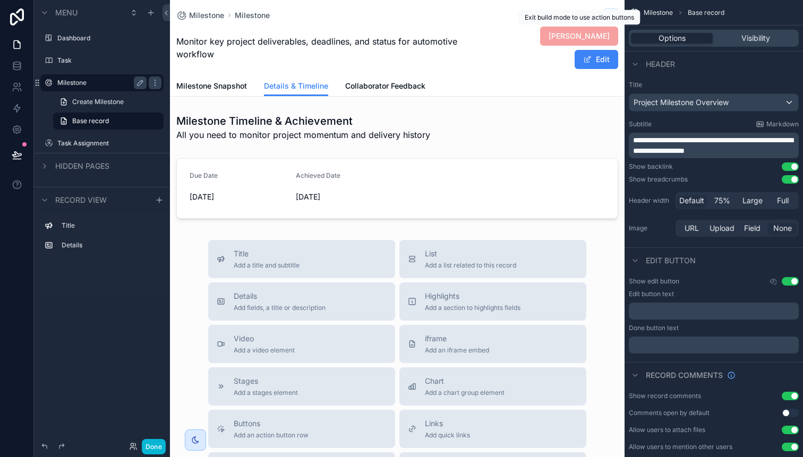
click at [587, 39] on span "[PERSON_NAME]" at bounding box center [579, 36] width 78 height 19
click at [210, 14] on span "Milestone" at bounding box center [206, 15] width 35 height 11
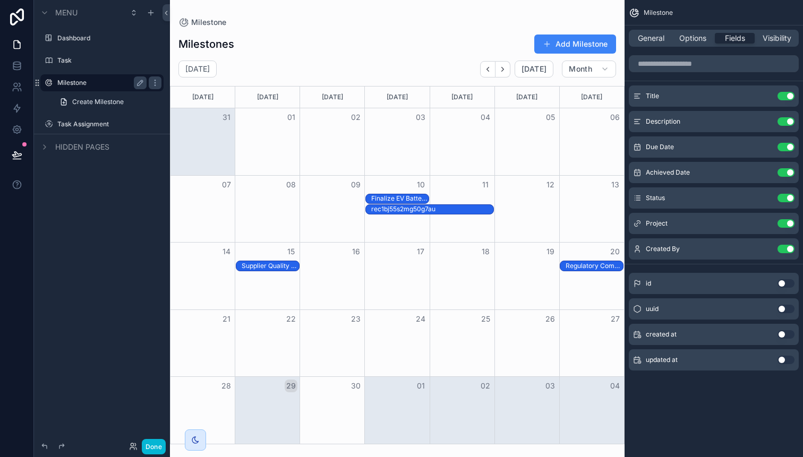
click at [397, 48] on div "Milestones Add Milestone" at bounding box center [397, 44] width 438 height 20
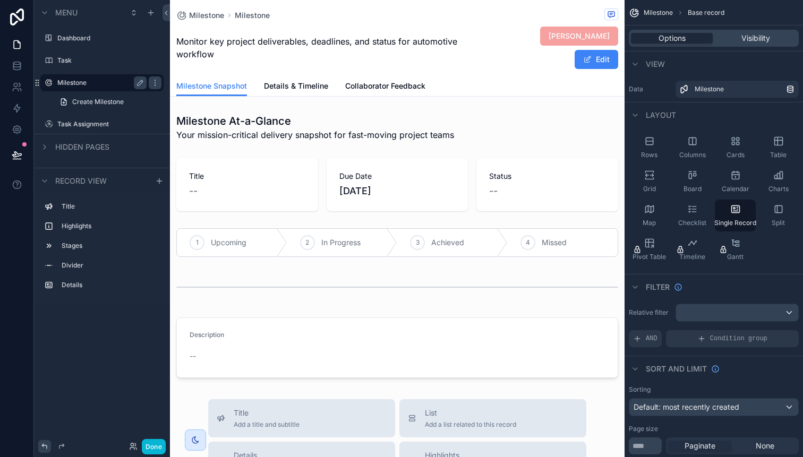
click at [44, 447] on icon at bounding box center [44, 446] width 5 height 5
click at [86, 87] on label "Milestone" at bounding box center [99, 83] width 85 height 8
click at [732, 178] on icon "scrollable content" at bounding box center [735, 175] width 7 height 7
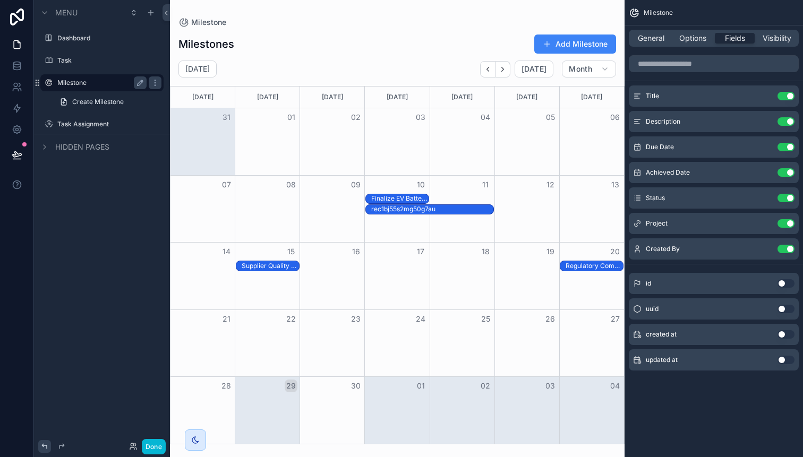
click at [45, 446] on icon at bounding box center [44, 446] width 8 height 8
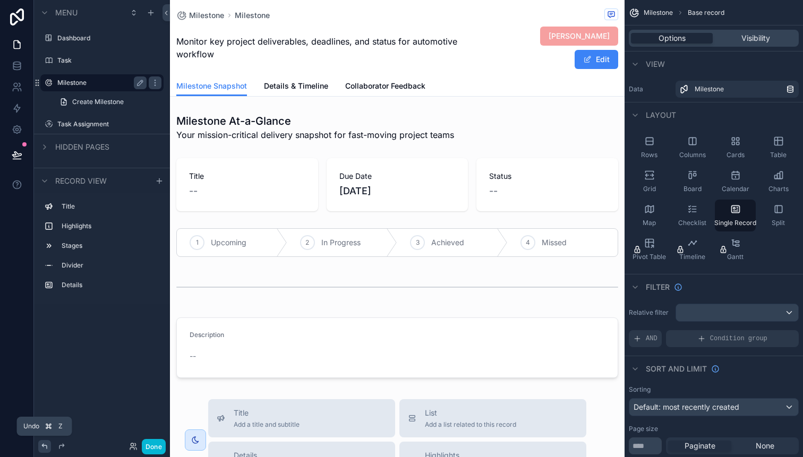
click at [45, 446] on icon at bounding box center [44, 446] width 8 height 8
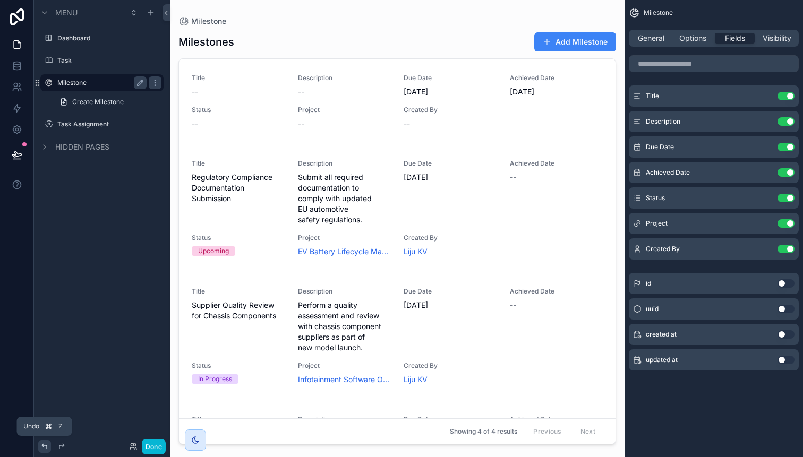
click at [45, 446] on icon at bounding box center [44, 446] width 8 height 8
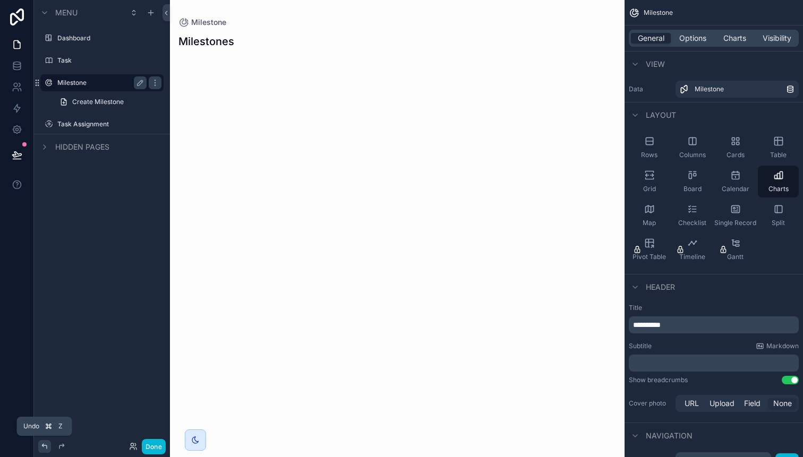
click at [45, 445] on icon at bounding box center [44, 446] width 5 height 5
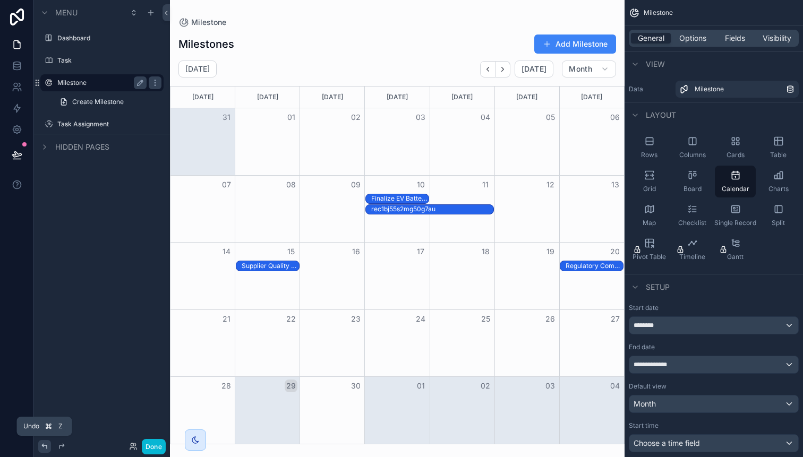
click at [45, 445] on icon at bounding box center [44, 446] width 5 height 5
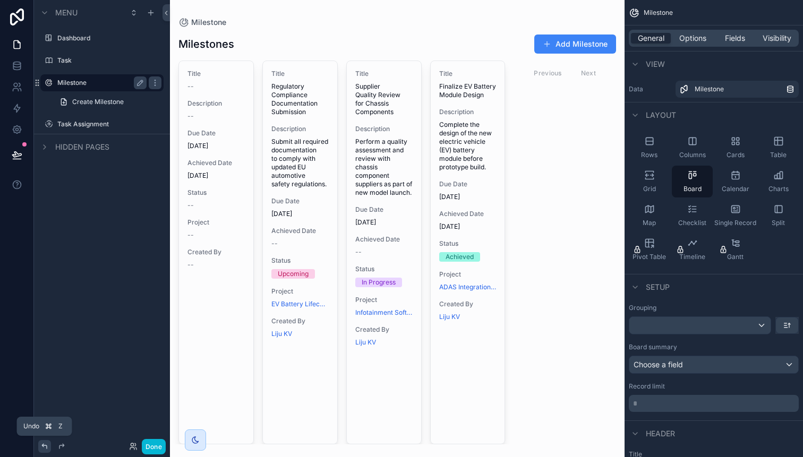
click at [45, 445] on icon at bounding box center [44, 446] width 5 height 5
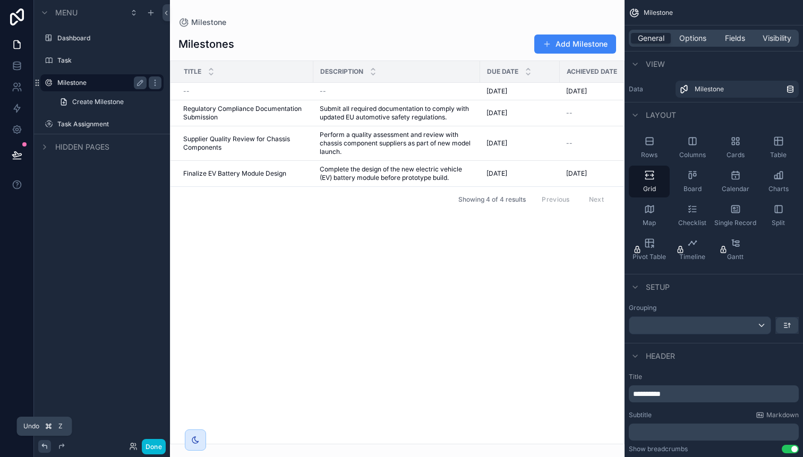
click at [45, 445] on icon at bounding box center [44, 446] width 5 height 5
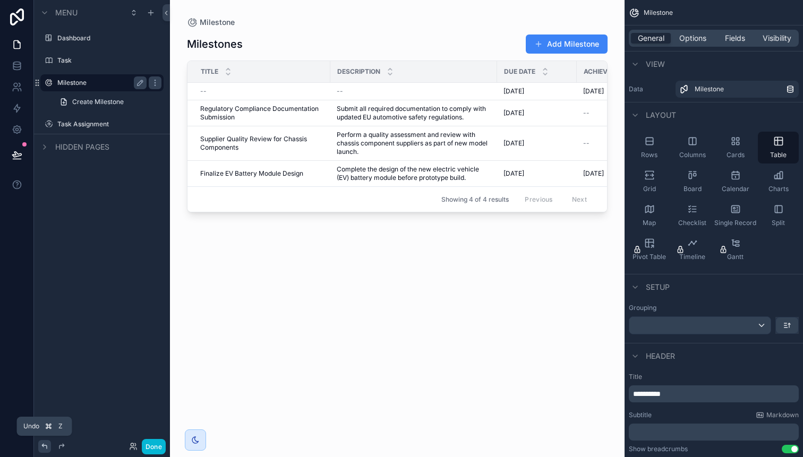
click at [45, 445] on icon at bounding box center [44, 446] width 5 height 5
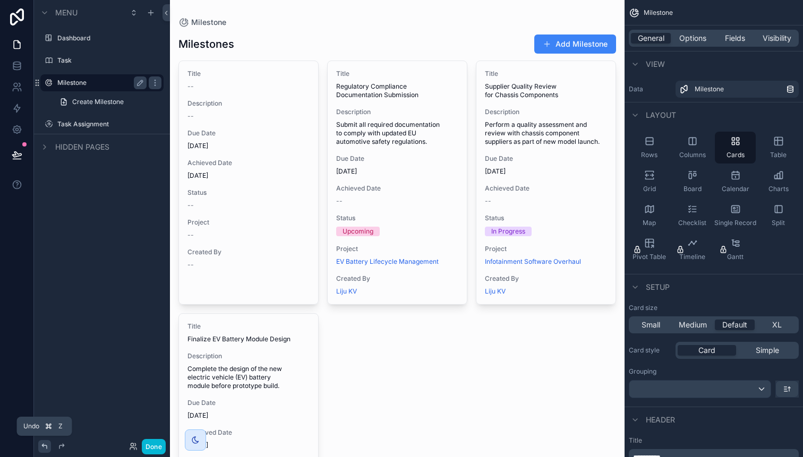
click at [45, 445] on icon at bounding box center [44, 446] width 5 height 5
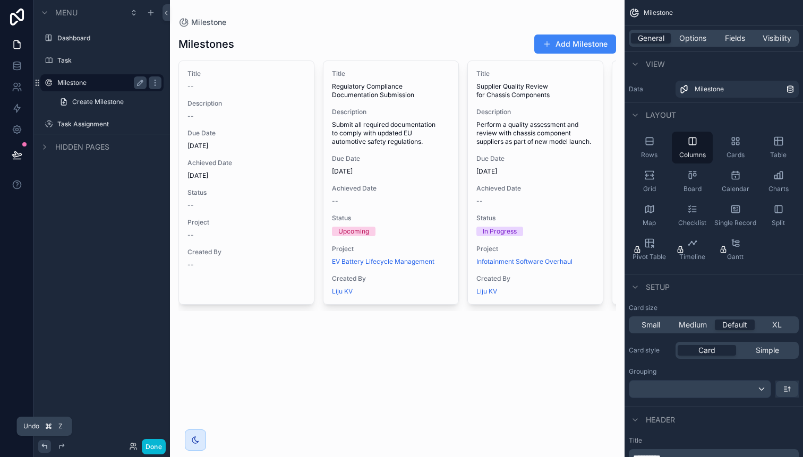
click at [45, 445] on icon at bounding box center [44, 446] width 5 height 5
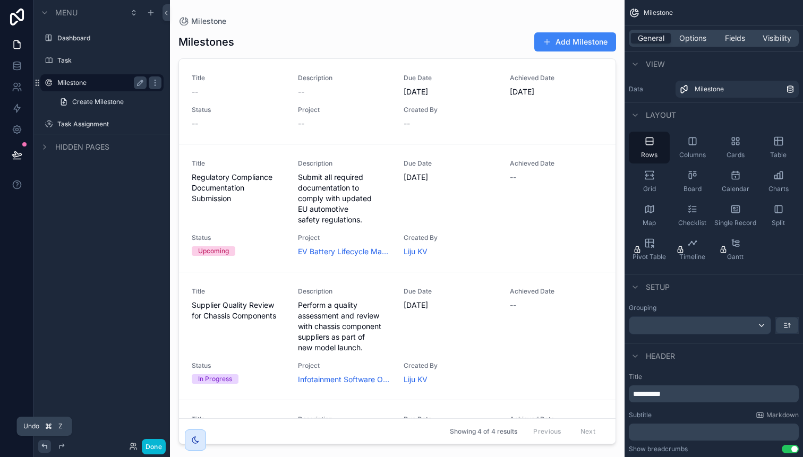
click at [45, 445] on icon at bounding box center [44, 446] width 5 height 5
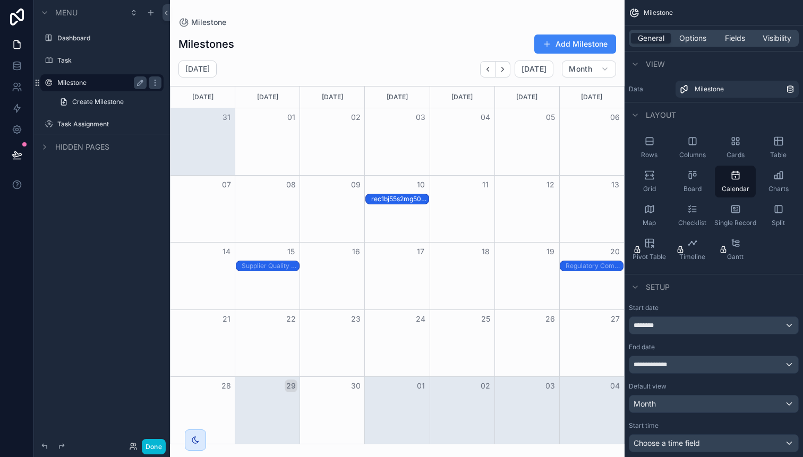
drag, startPoint x: 490, startPoint y: 210, endPoint x: 427, endPoint y: 228, distance: 65.6
drag, startPoint x: 425, startPoint y: 209, endPoint x: 530, endPoint y: 204, distance: 104.7
drag, startPoint x: 520, startPoint y: 200, endPoint x: 520, endPoint y: 237, distance: 37.2
click at [535, 198] on div "rec1bj55s2mg50g7au" at bounding box center [533, 198] width 64 height 8
click at [553, 198] on div "rec1bj55s2mg50g7au" at bounding box center [533, 198] width 64 height 8
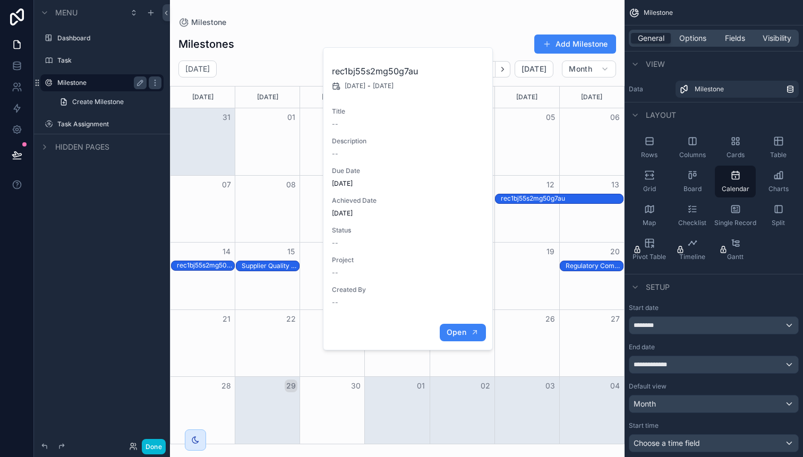
click at [471, 337] on button "Open" at bounding box center [463, 333] width 46 height 18
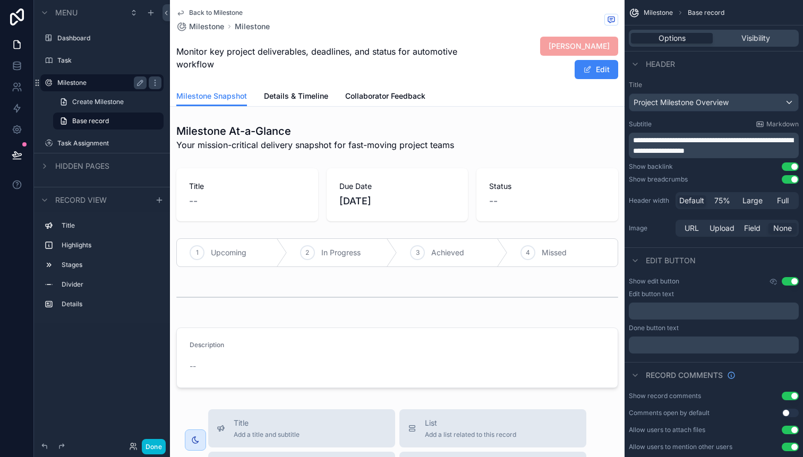
click at [560, 30] on div "Back to Milestone Milestone Milestone" at bounding box center [397, 19] width 442 height 23
click at [560, 40] on span "[PERSON_NAME]" at bounding box center [579, 46] width 78 height 19
click at [708, 15] on span "Base record" at bounding box center [706, 12] width 37 height 8
click at [788, 104] on div "Project Milestone Overview" at bounding box center [713, 102] width 169 height 17
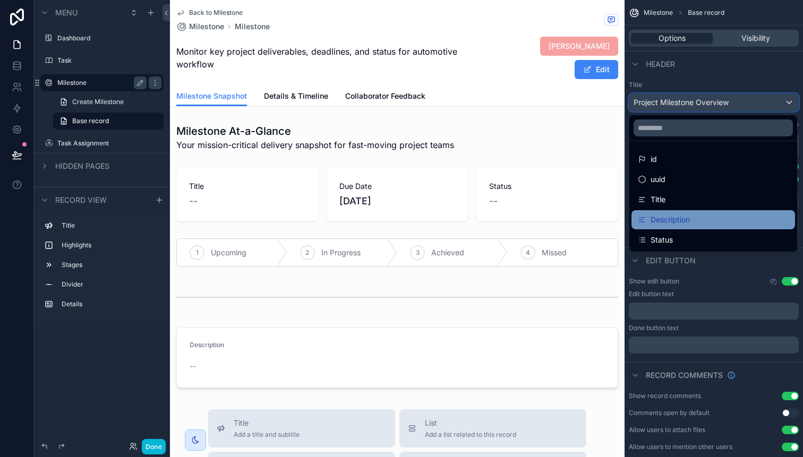
scroll to position [173, 0]
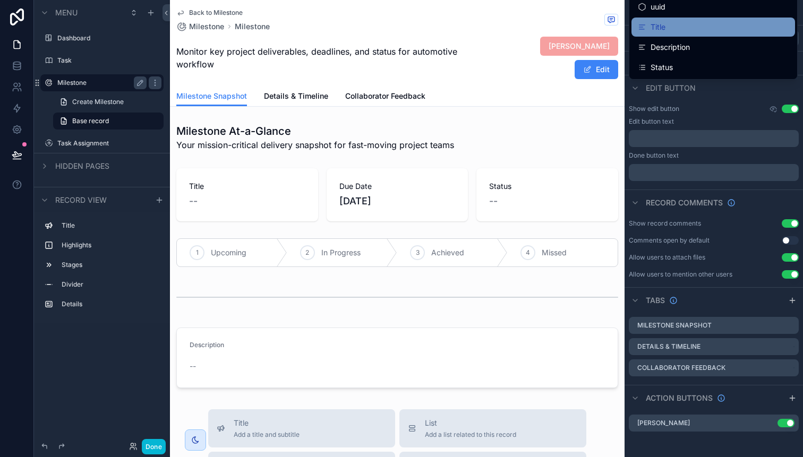
click at [664, 29] on span "Title" at bounding box center [657, 27] width 15 height 13
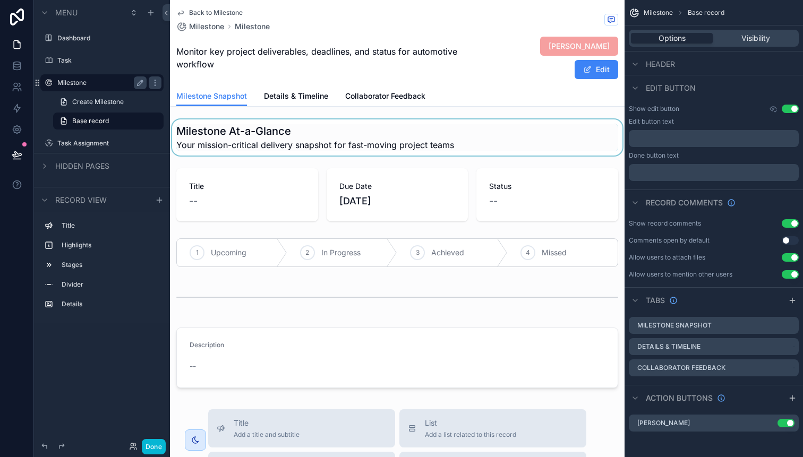
click at [525, 142] on div "scrollable content" at bounding box center [397, 137] width 455 height 36
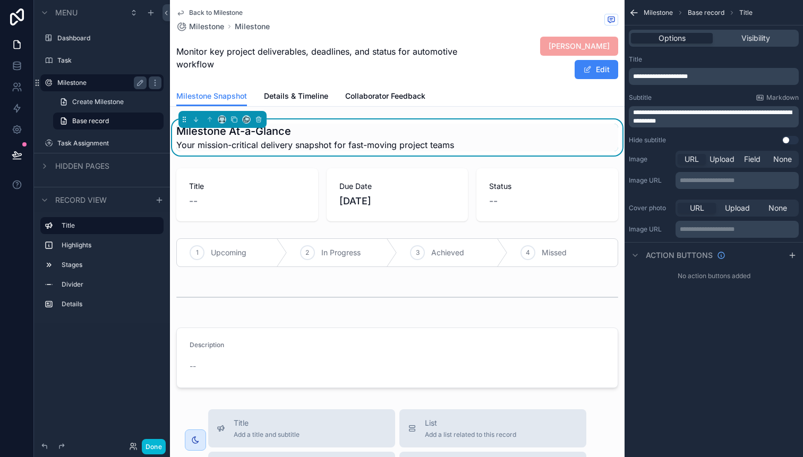
scroll to position [0, 0]
click at [711, 13] on span "Base record" at bounding box center [706, 12] width 37 height 8
click at [660, 16] on span "Milestone" at bounding box center [658, 12] width 29 height 8
click at [632, 11] on icon "scrollable content" at bounding box center [632, 11] width 3 height 3
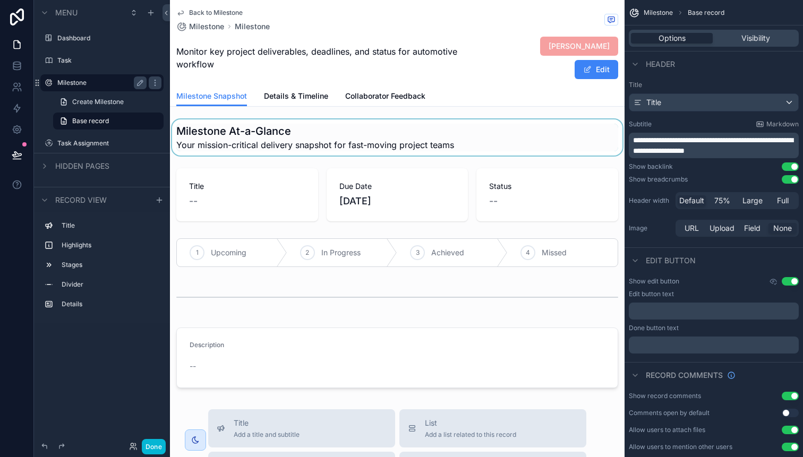
click at [183, 12] on icon "scrollable content" at bounding box center [180, 13] width 5 height 4
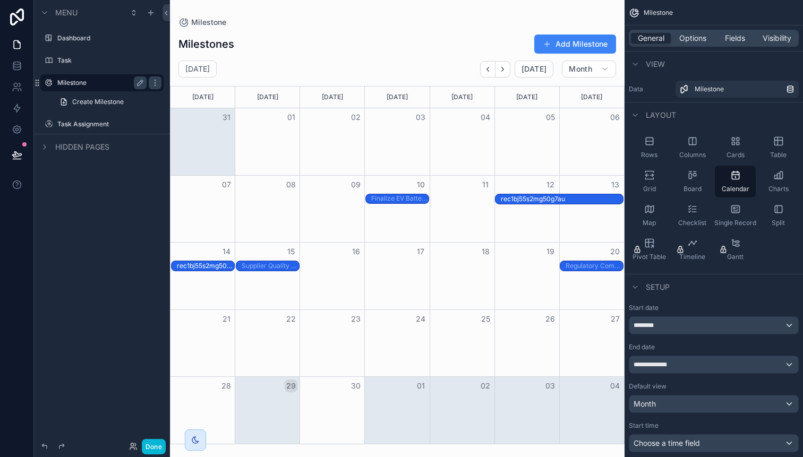
drag, startPoint x: 499, startPoint y: 199, endPoint x: 544, endPoint y: 195, distance: 45.8
click at [540, 200] on div "rec1bj55s2mg50g7au" at bounding box center [533, 198] width 64 height 8
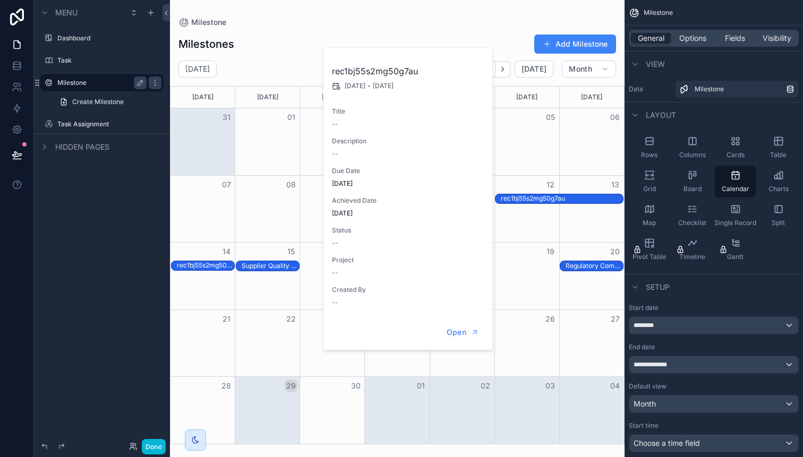
click at [94, 183] on div "Menu Dashboard Task Milestone Create Milestone Task Assignment Hidden pages" at bounding box center [102, 222] width 136 height 444
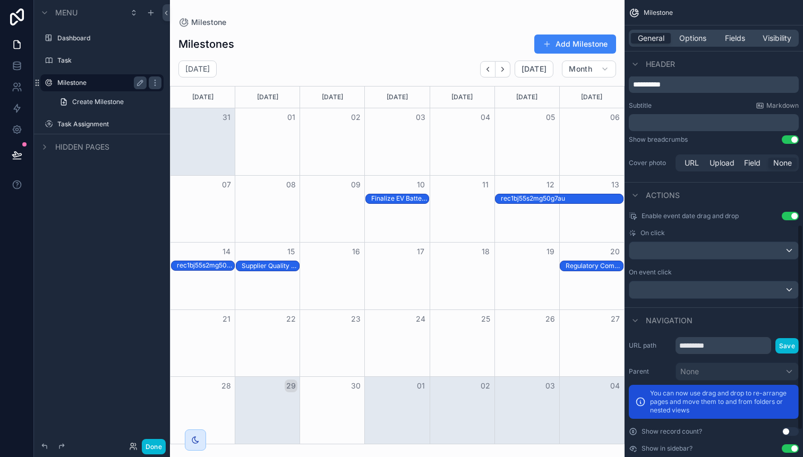
scroll to position [558, 0]
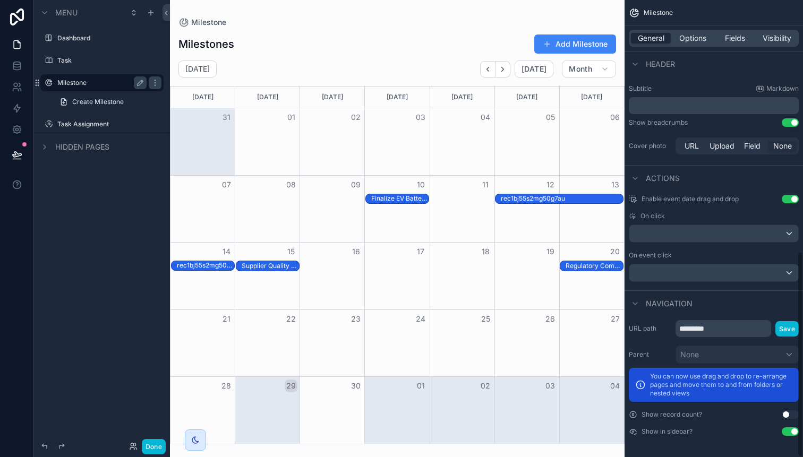
click at [787, 433] on button "Use setting" at bounding box center [790, 431] width 17 height 8
click at [787, 432] on button "Use setting" at bounding box center [790, 431] width 17 height 8
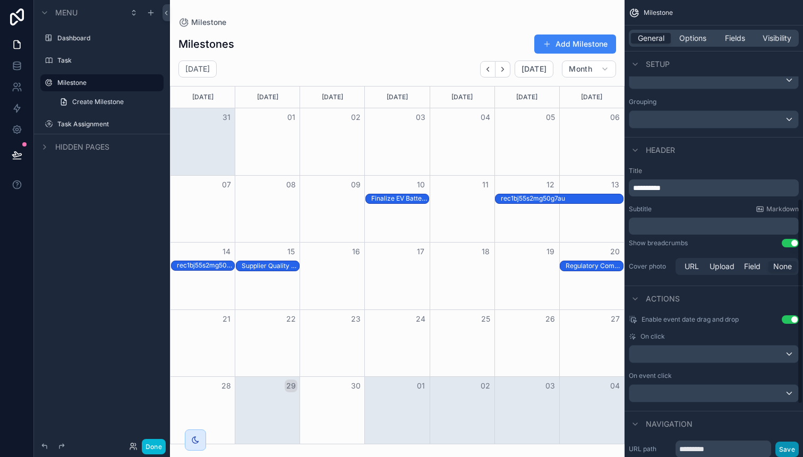
scroll to position [441, 0]
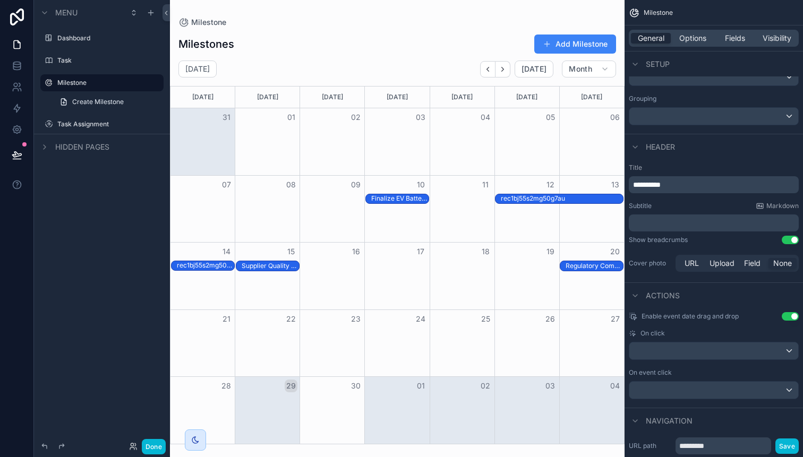
click at [783, 239] on button "Use setting" at bounding box center [790, 240] width 17 height 8
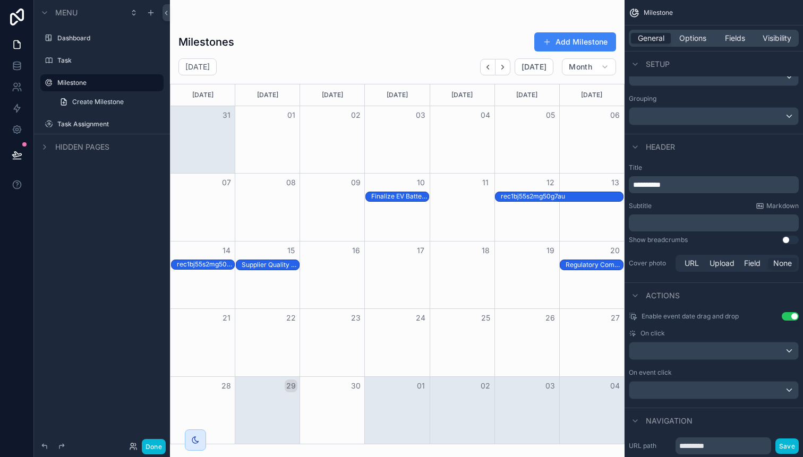
click at [783, 239] on button "Use setting" at bounding box center [790, 240] width 17 height 8
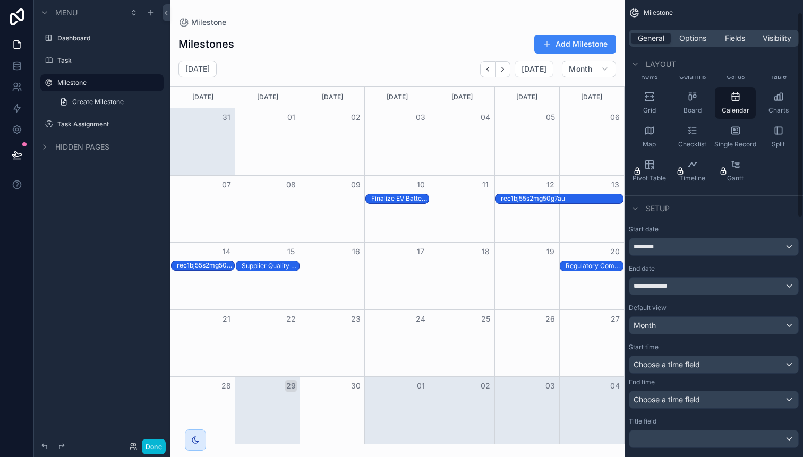
scroll to position [0, 0]
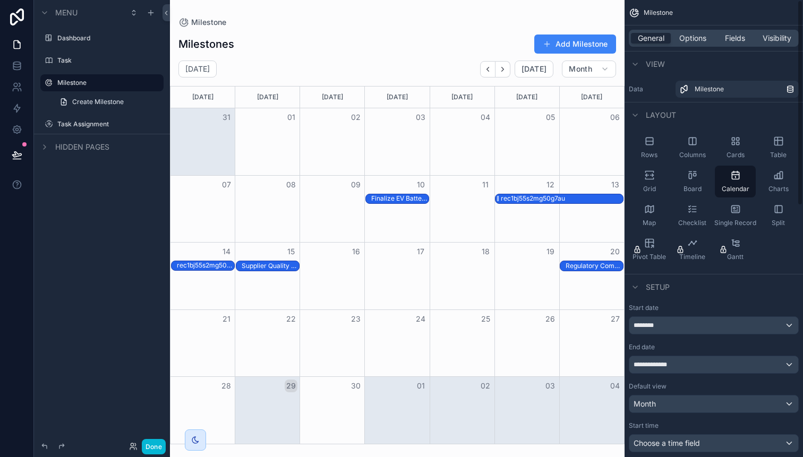
click at [513, 196] on div "rec1bj55s2mg50g7au" at bounding box center [533, 198] width 64 height 8
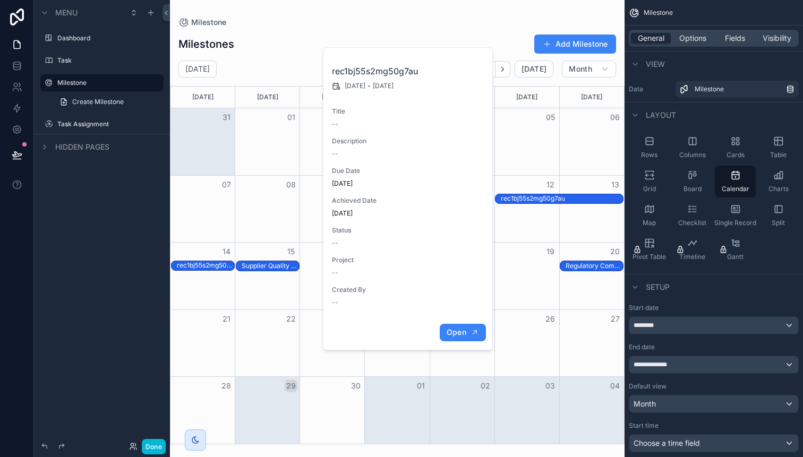
click at [462, 329] on span "Open" at bounding box center [457, 333] width 20 height 10
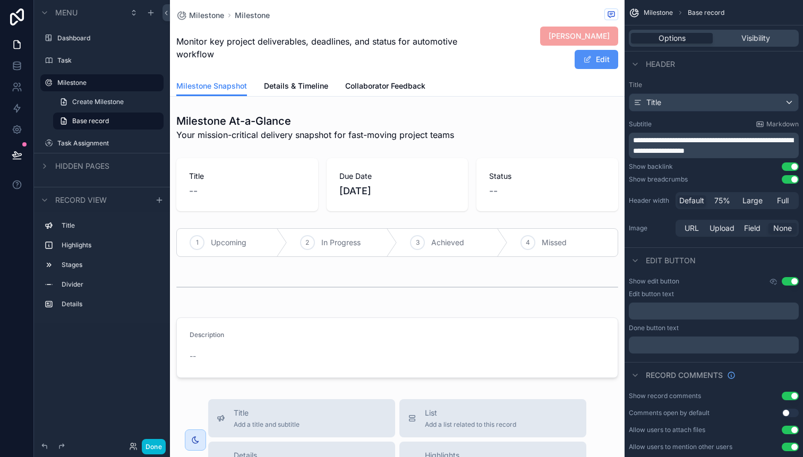
click at [595, 63] on button "Edit" at bounding box center [597, 59] width 44 height 19
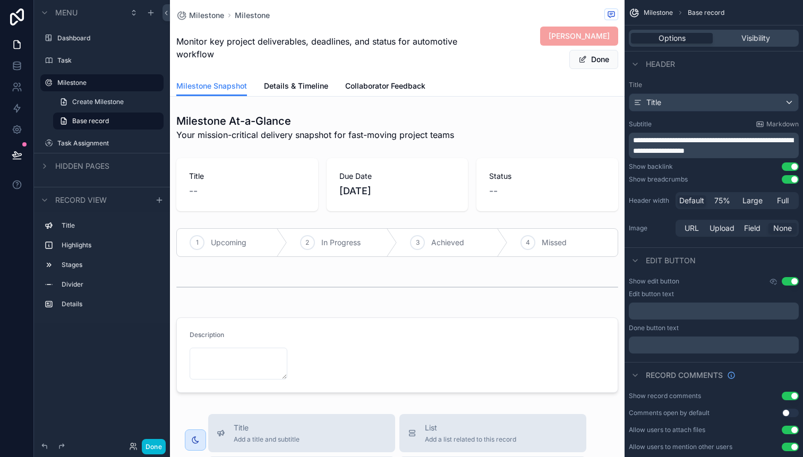
click at [573, 34] on span "[PERSON_NAME]" at bounding box center [579, 36] width 78 height 19
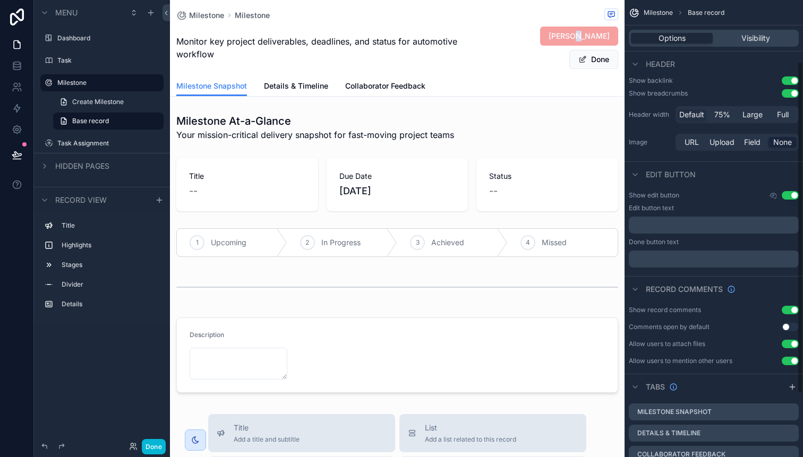
scroll to position [87, 0]
click at [787, 195] on button "Use setting" at bounding box center [790, 194] width 17 height 8
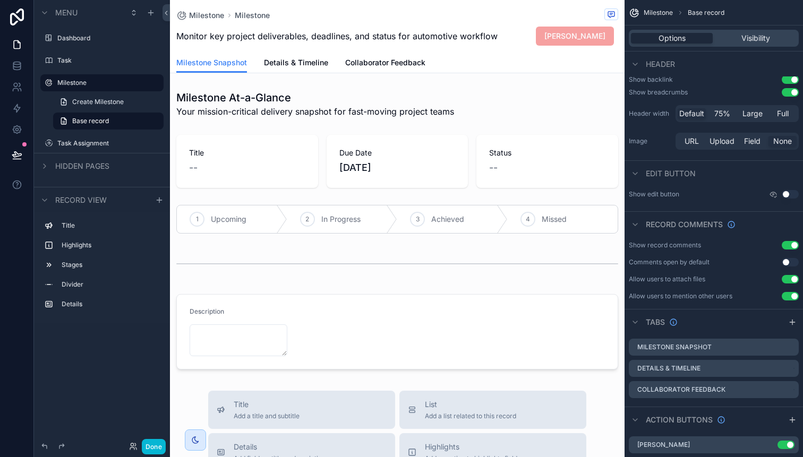
click at [787, 195] on button "Use setting" at bounding box center [790, 194] width 17 height 8
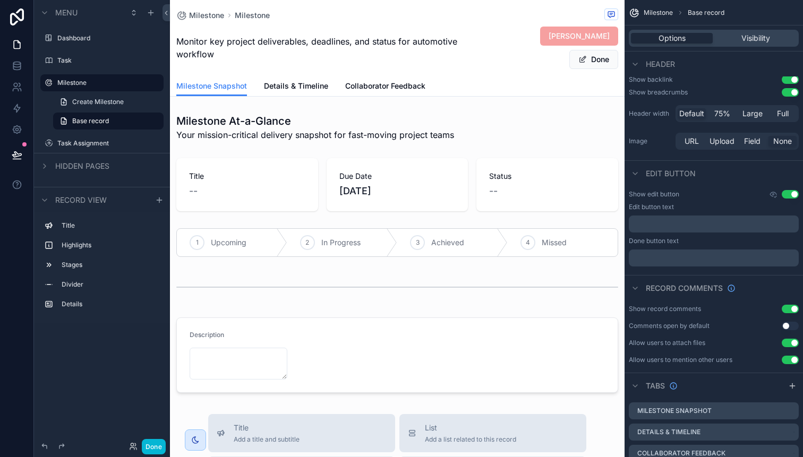
click at [787, 195] on button "Use setting" at bounding box center [790, 194] width 17 height 8
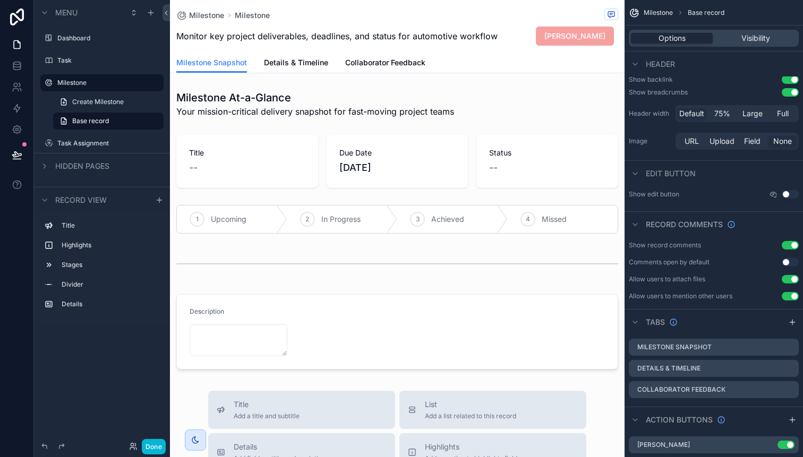
click at [793, 193] on button "Use setting" at bounding box center [790, 194] width 17 height 8
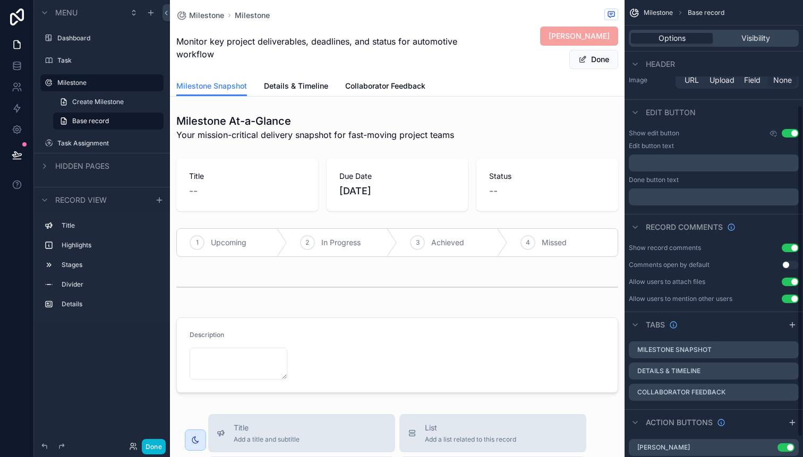
scroll to position [149, 0]
click at [785, 245] on button "Use setting" at bounding box center [790, 247] width 17 height 8
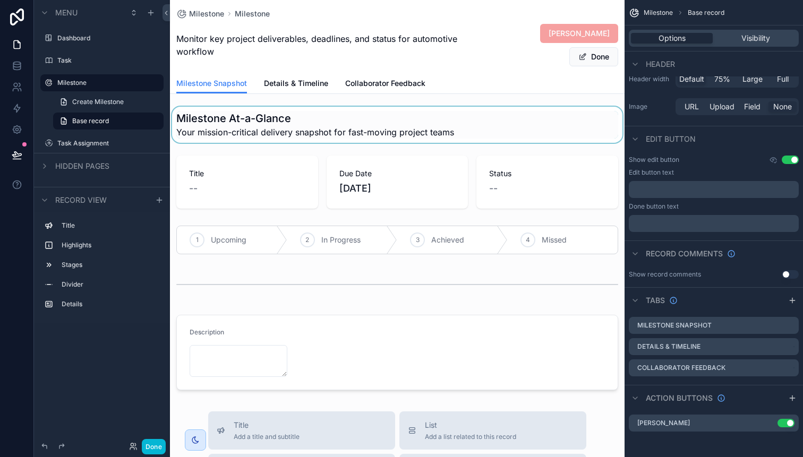
scroll to position [122, 0]
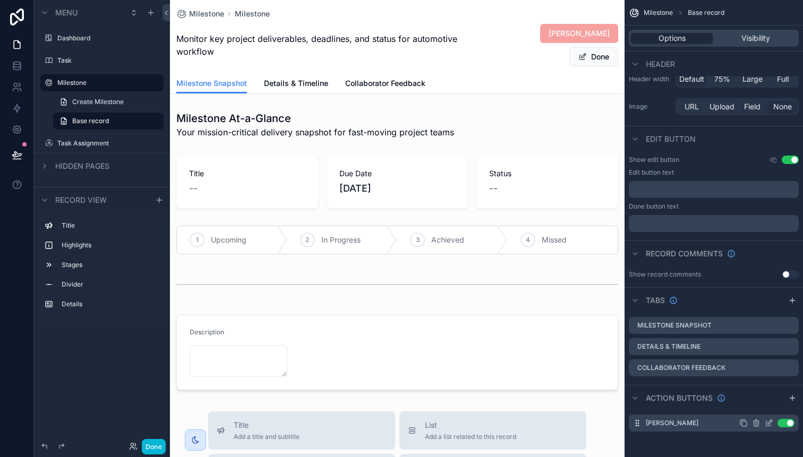
click at [758, 424] on icon "scrollable content" at bounding box center [755, 424] width 5 height 5
click at [775, 406] on icon at bounding box center [772, 407] width 5 height 5
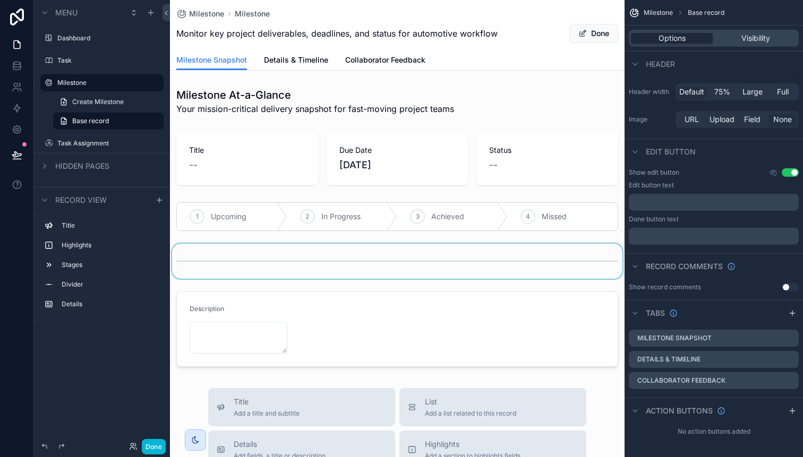
scroll to position [109, 0]
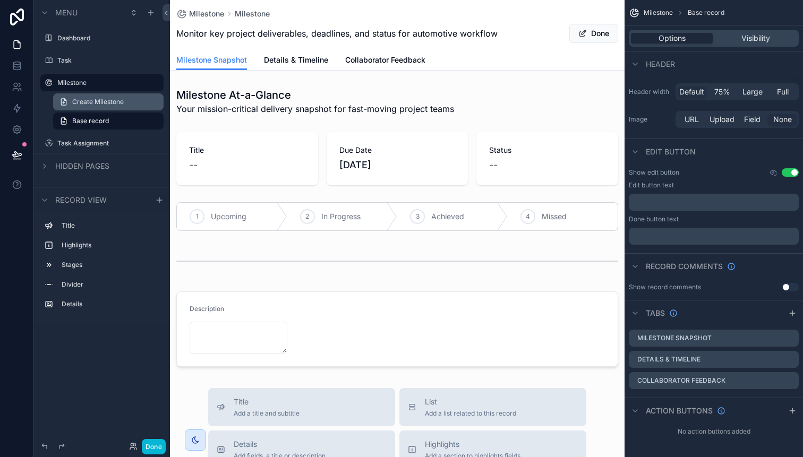
click at [104, 101] on span "Create Milestone" at bounding box center [98, 102] width 52 height 8
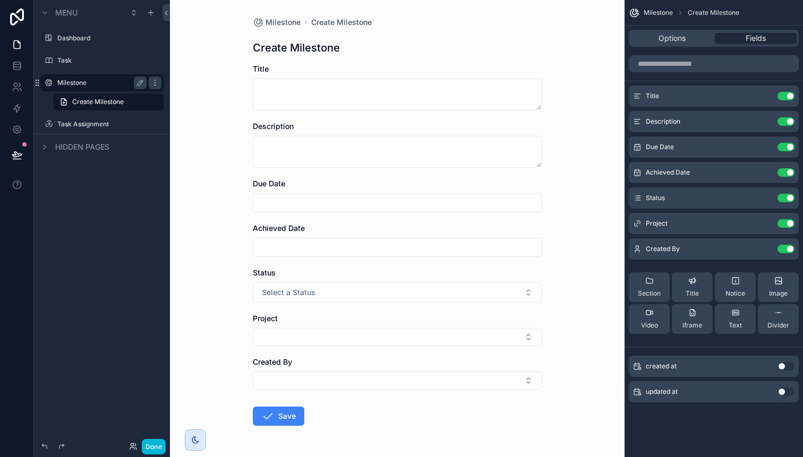
click at [79, 77] on div "Milestone" at bounding box center [101, 82] width 89 height 13
click at [75, 84] on label "Milestone" at bounding box center [99, 83] width 85 height 8
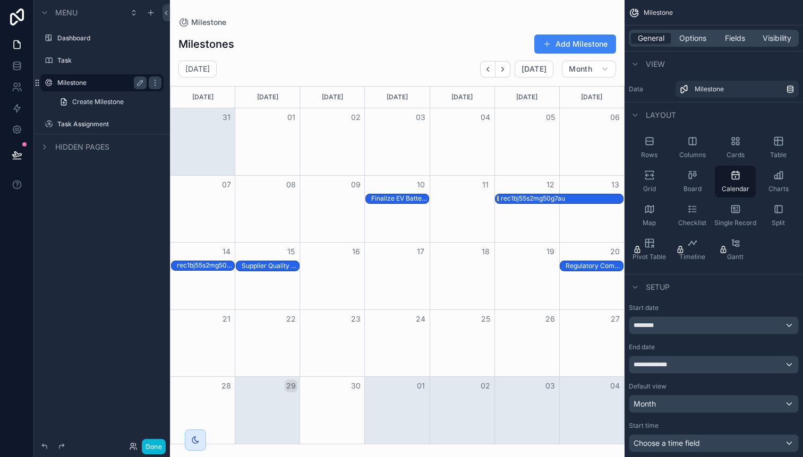
click at [553, 199] on div "rec1bj55s2mg50g7au" at bounding box center [533, 198] width 64 height 8
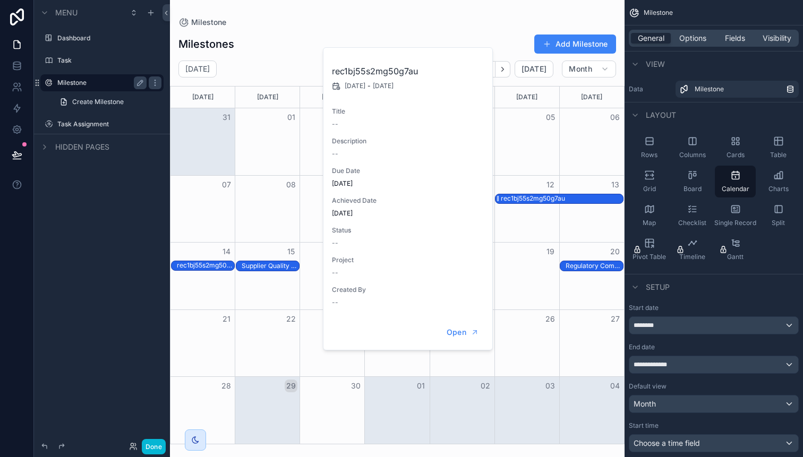
click at [527, 198] on div "rec1bj55s2mg50g7au" at bounding box center [533, 198] width 64 height 8
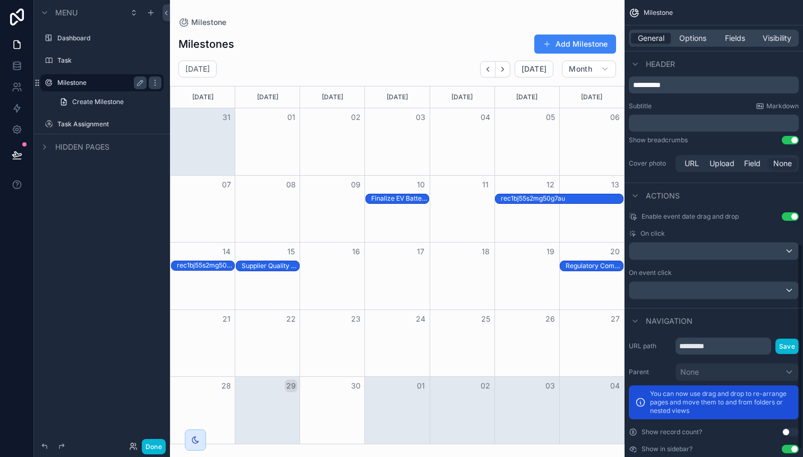
scroll to position [558, 0]
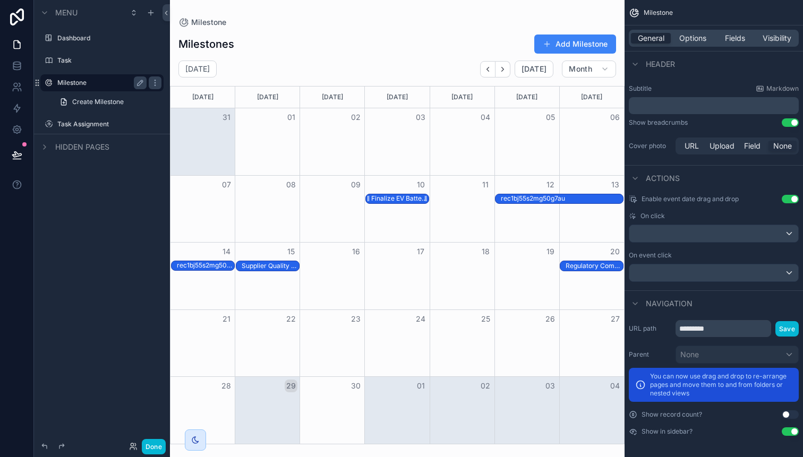
click at [409, 200] on div "Finalize EV Battery Module Design" at bounding box center [399, 198] width 57 height 8
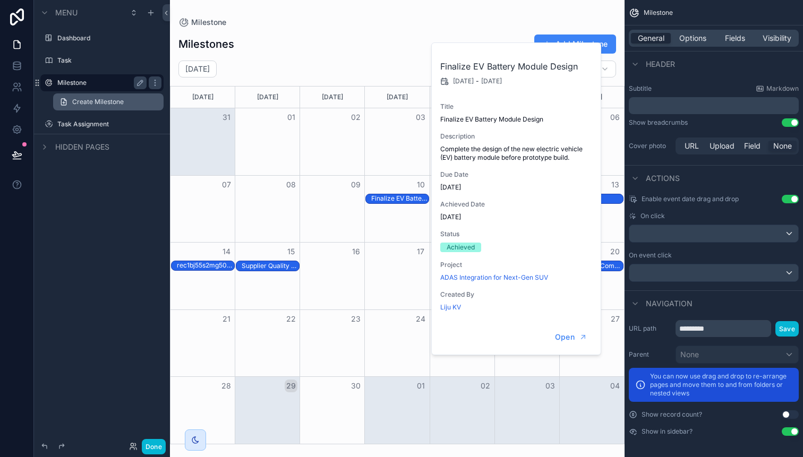
click at [98, 108] on link "Create Milestone" at bounding box center [108, 101] width 110 height 17
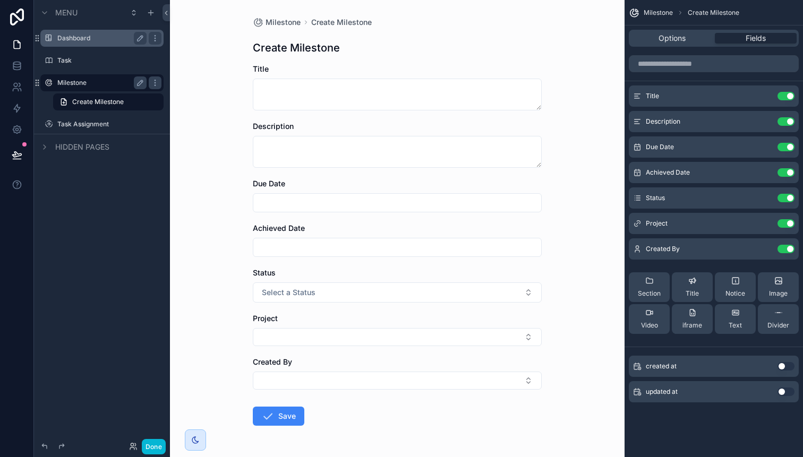
click at [78, 36] on label "Dashboard" at bounding box center [99, 38] width 85 height 8
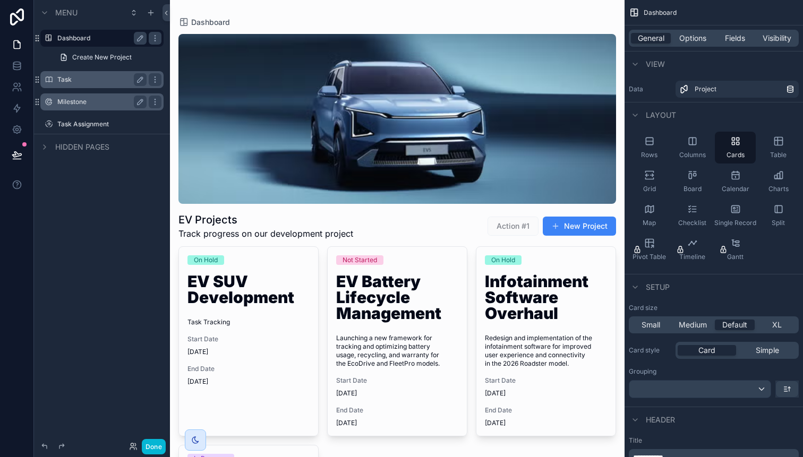
click at [78, 78] on label "Task" at bounding box center [99, 79] width 85 height 8
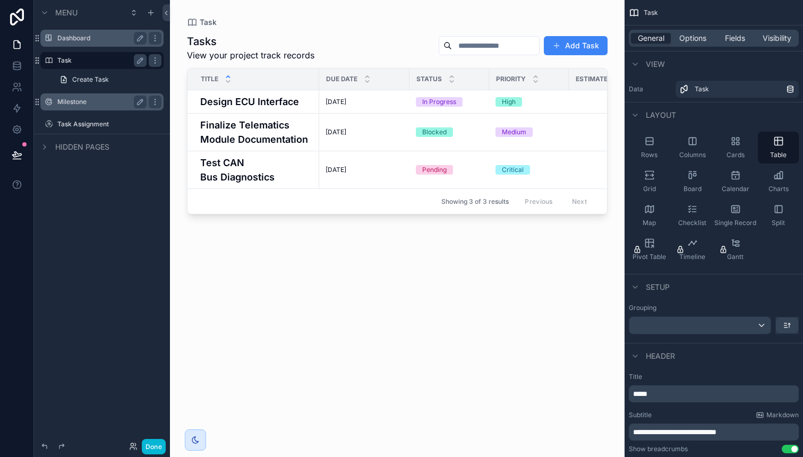
click at [89, 102] on label "Milestone" at bounding box center [99, 102] width 85 height 8
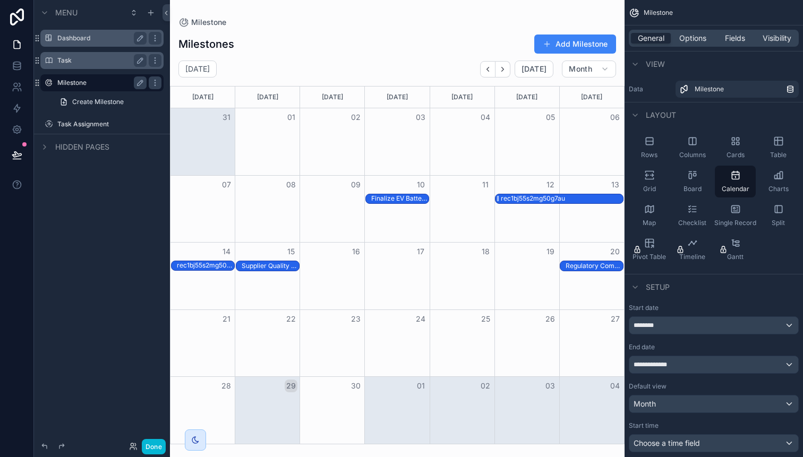
click at [527, 199] on div "rec1bj55s2mg50g7au" at bounding box center [533, 198] width 64 height 8
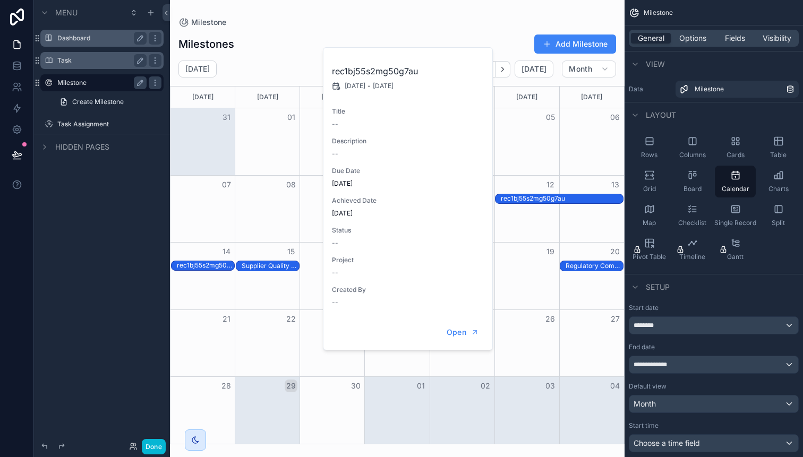
click at [510, 36] on div "Milestones Add Milestone" at bounding box center [397, 44] width 438 height 20
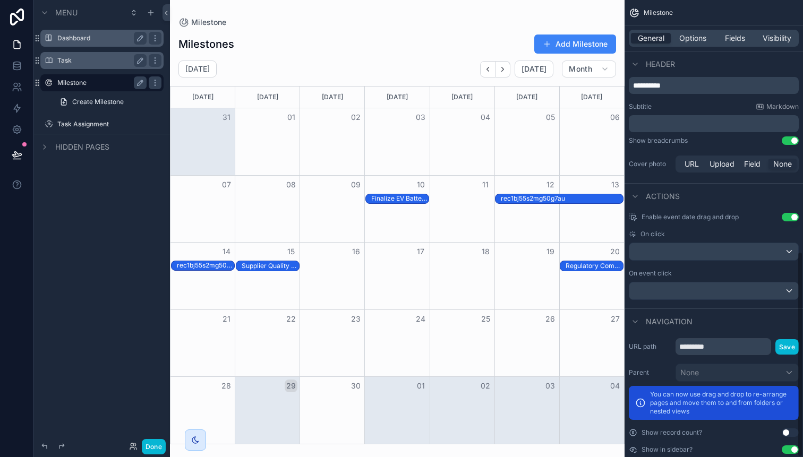
scroll to position [558, 0]
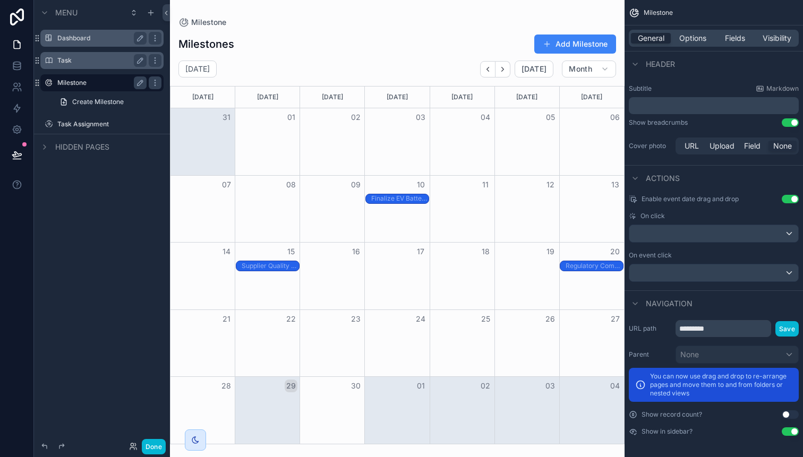
drag, startPoint x: 517, startPoint y: 201, endPoint x: 492, endPoint y: 451, distance: 251.9
click at [492, 452] on div "Milestone Milestones Add Milestone [DATE] [DATE] Month [DATE] [DATE] [DATE] [DA…" at bounding box center [397, 228] width 455 height 457
click at [453, 291] on div "Month View" at bounding box center [462, 276] width 65 height 67
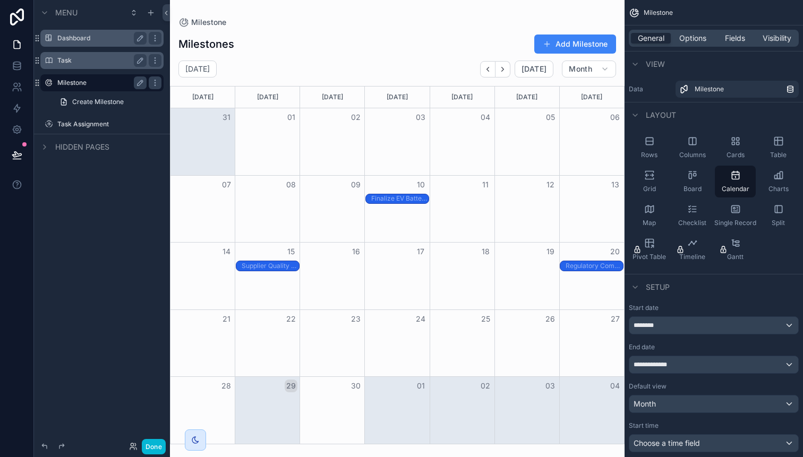
drag, startPoint x: 531, startPoint y: 198, endPoint x: 486, endPoint y: 450, distance: 255.8
click at [486, 452] on div "Milestone Milestones Add Milestone [DATE] [DATE] Month [DATE] [DATE] [DATE] [DA…" at bounding box center [397, 228] width 455 height 457
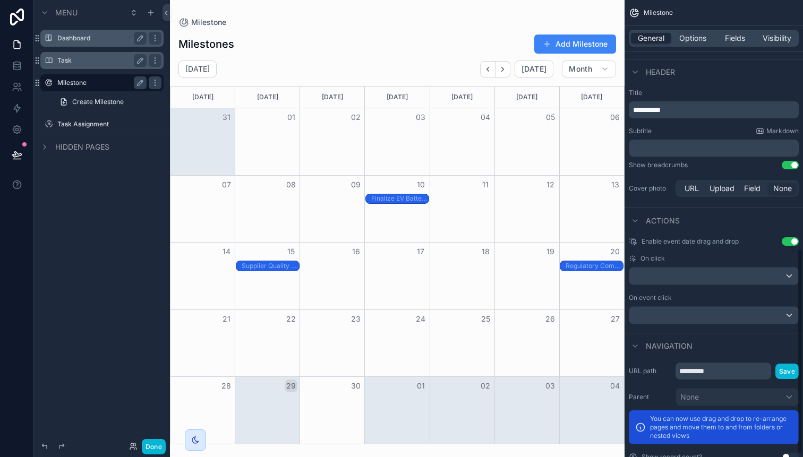
scroll to position [558, 0]
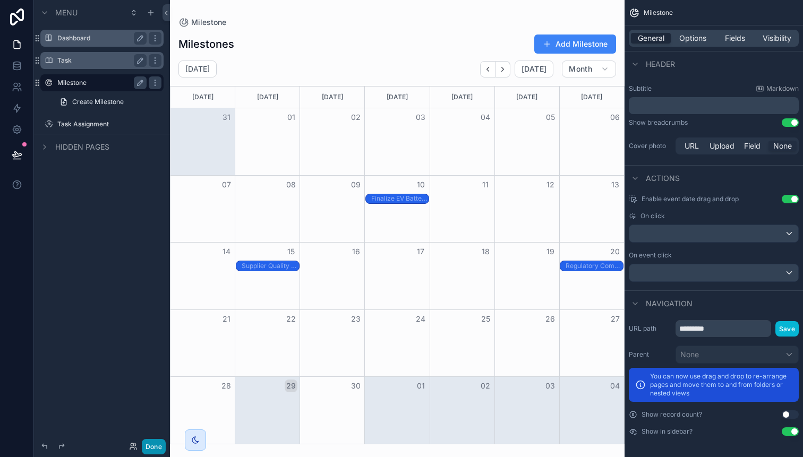
click at [149, 447] on button "Done" at bounding box center [154, 446] width 24 height 15
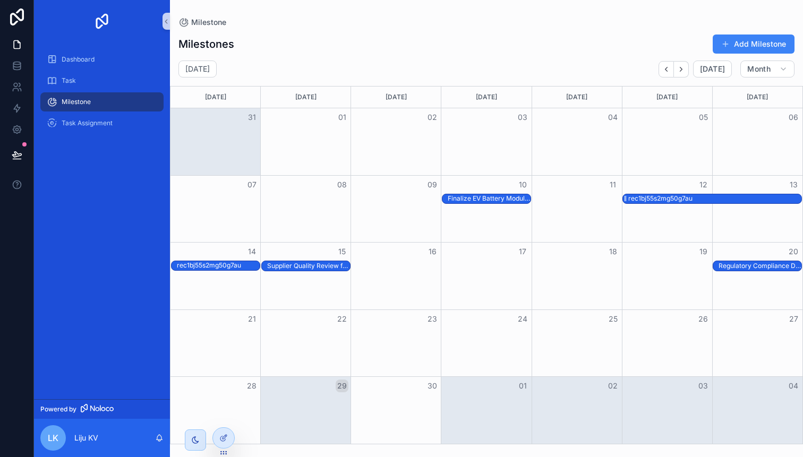
click at [657, 199] on div "rec1bj55s2mg50g7au" at bounding box center [660, 198] width 64 height 8
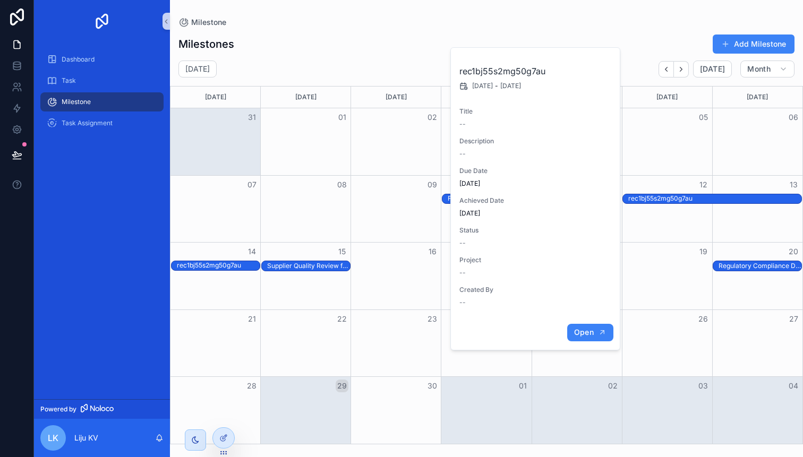
click at [592, 335] on span "Open" at bounding box center [584, 333] width 20 height 10
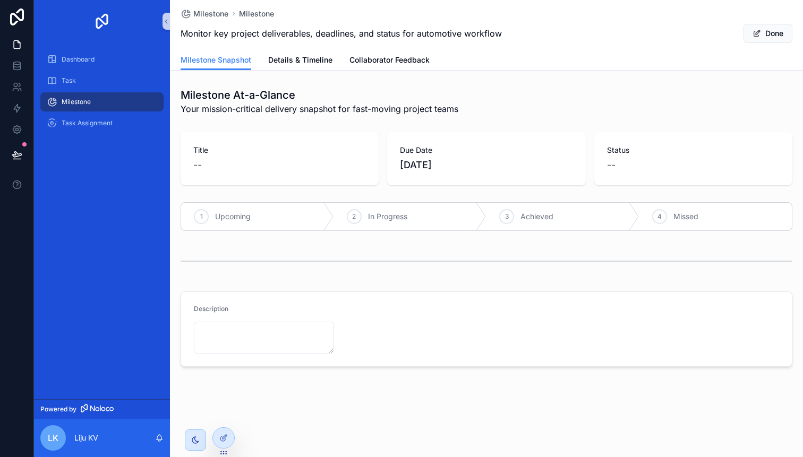
click at [765, 19] on div "Milestone Milestone" at bounding box center [487, 13] width 612 height 11
click at [222, 439] on icon at bounding box center [223, 438] width 8 height 8
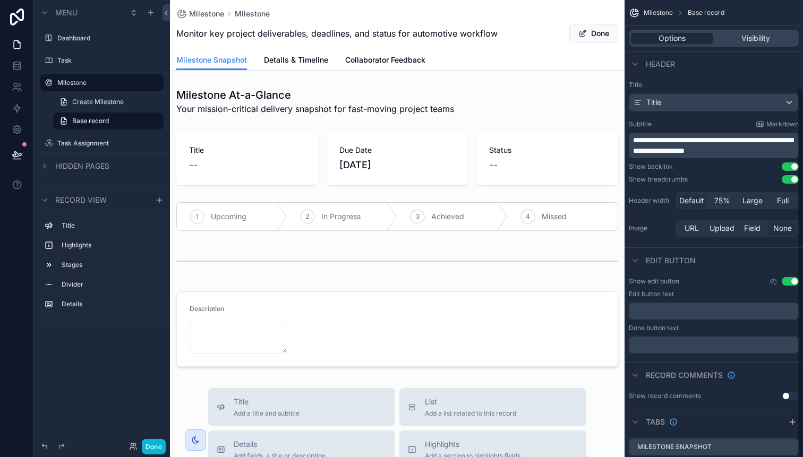
scroll to position [109, 0]
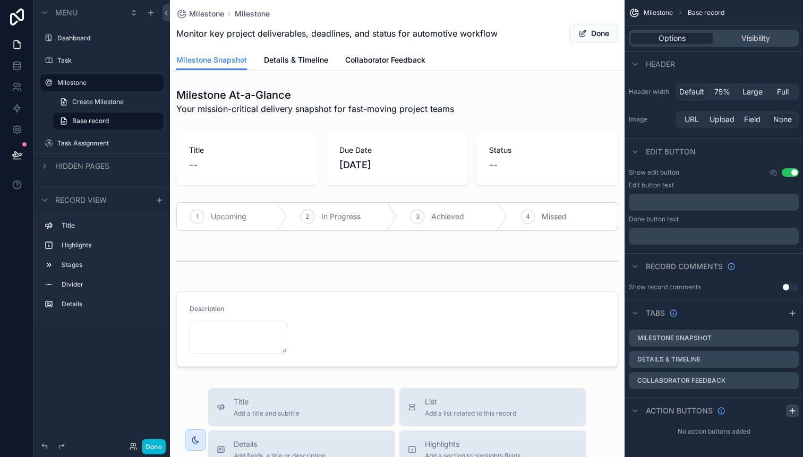
click at [789, 410] on icon "scrollable content" at bounding box center [792, 411] width 8 height 8
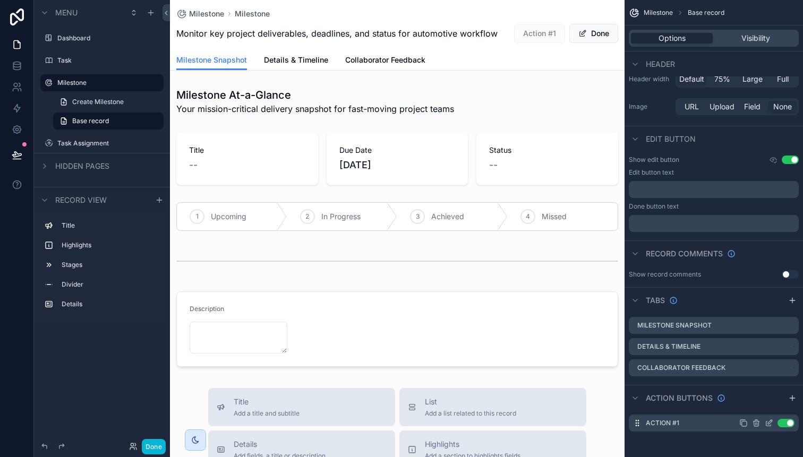
click at [668, 428] on div "Action #1 Use setting" at bounding box center [714, 423] width 170 height 17
click at [667, 422] on label "Action #1" at bounding box center [662, 423] width 33 height 8
click at [654, 425] on label "Action #1" at bounding box center [662, 423] width 33 height 8
click at [761, 423] on div "Use setting" at bounding box center [766, 423] width 55 height 8
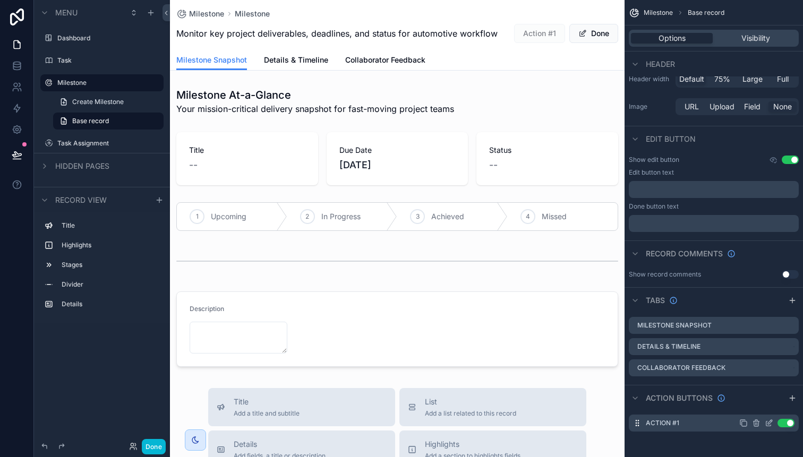
click at [767, 423] on icon "scrollable content" at bounding box center [769, 423] width 8 height 8
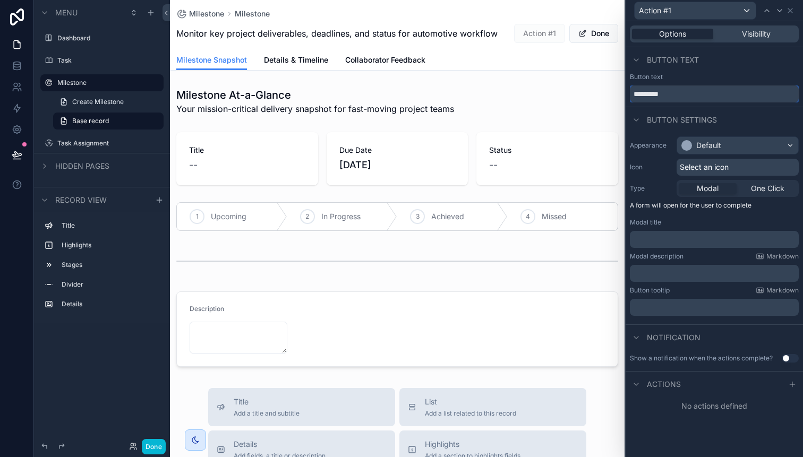
click at [660, 97] on input "*********" at bounding box center [714, 93] width 169 height 17
type input "*"
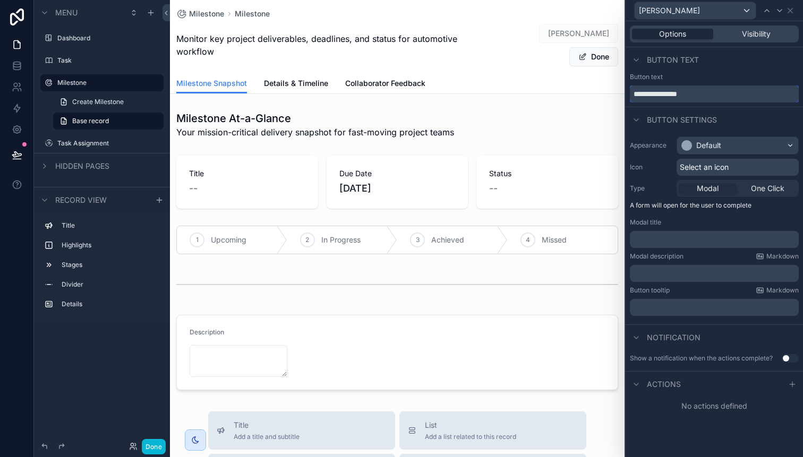
type input "**********"
click at [441, 47] on span "Monitor key project deliverables, deadlines, and status for automotive workflow" at bounding box center [329, 44] width 307 height 25
click at [439, 34] on span "Monitor key project deliverables, deadlines, and status for automotive workflow" at bounding box center [329, 44] width 307 height 25
click at [794, 148] on div "Default" at bounding box center [737, 145] width 121 height 17
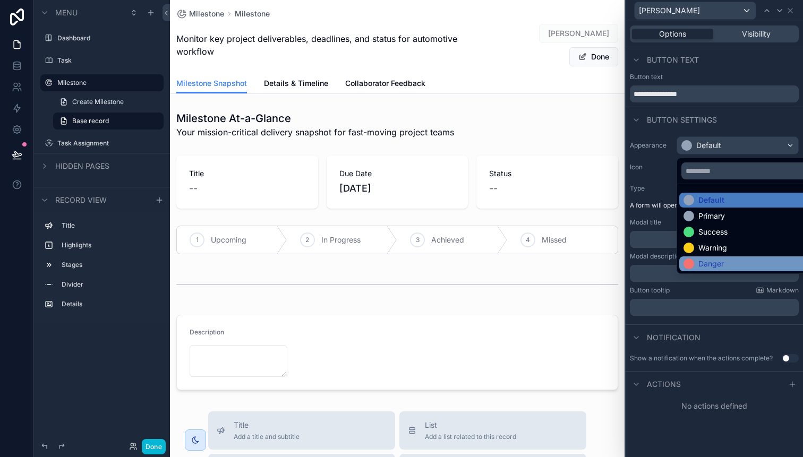
click at [726, 261] on div "Danger" at bounding box center [749, 264] width 133 height 11
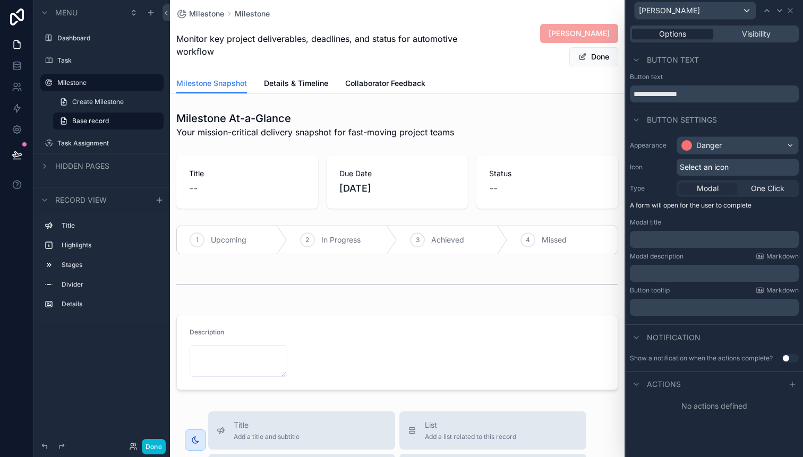
click at [733, 167] on div "Select an icon" at bounding box center [737, 167] width 122 height 17
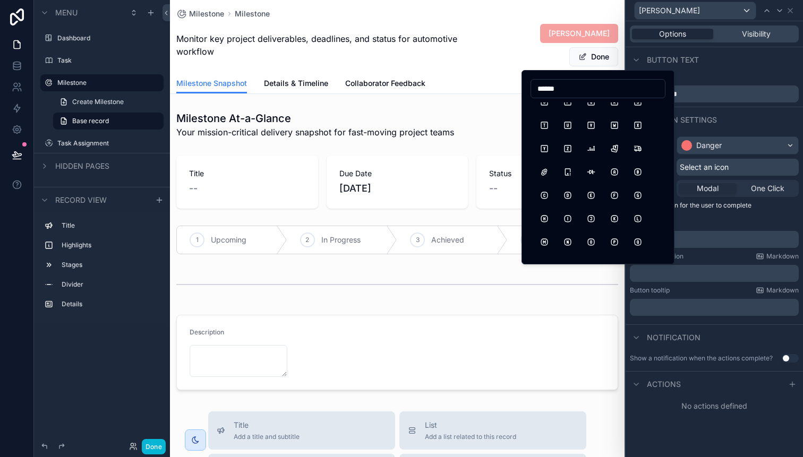
scroll to position [0, 0]
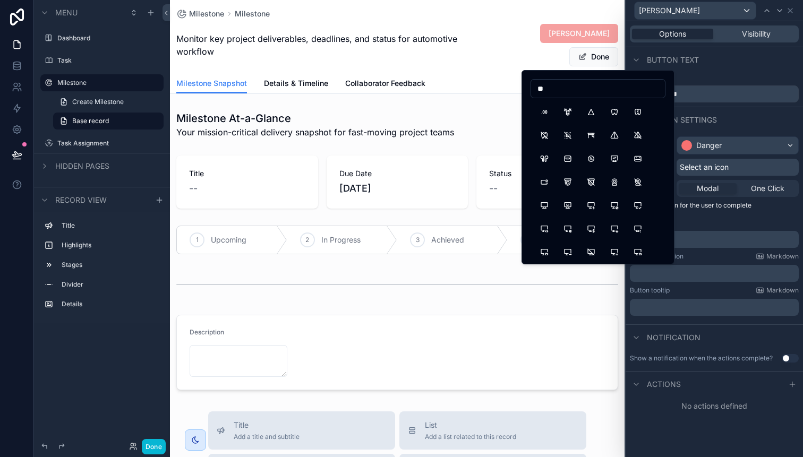
type input "*"
type input "*****"
click at [616, 113] on button "TrashX" at bounding box center [614, 111] width 19 height 19
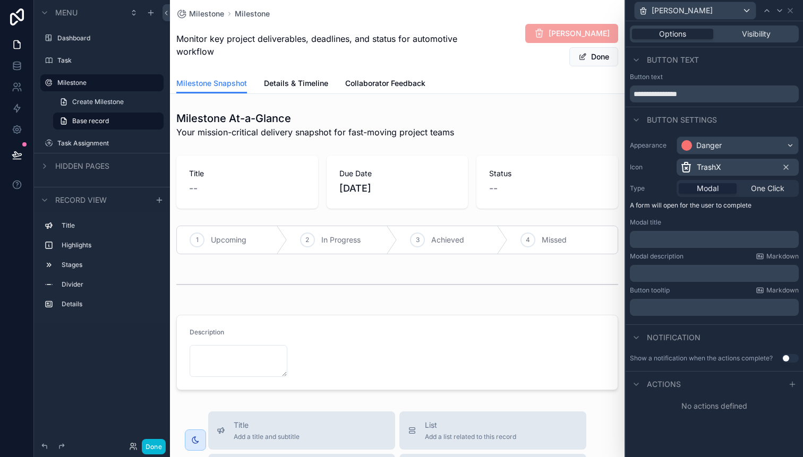
click at [704, 188] on span "Modal" at bounding box center [708, 188] width 22 height 11
click at [641, 243] on p "﻿" at bounding box center [715, 239] width 162 height 11
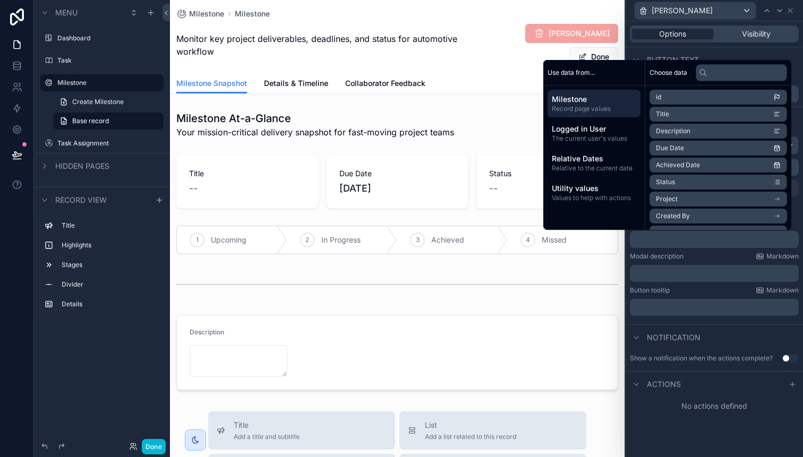
scroll to position [49, 0]
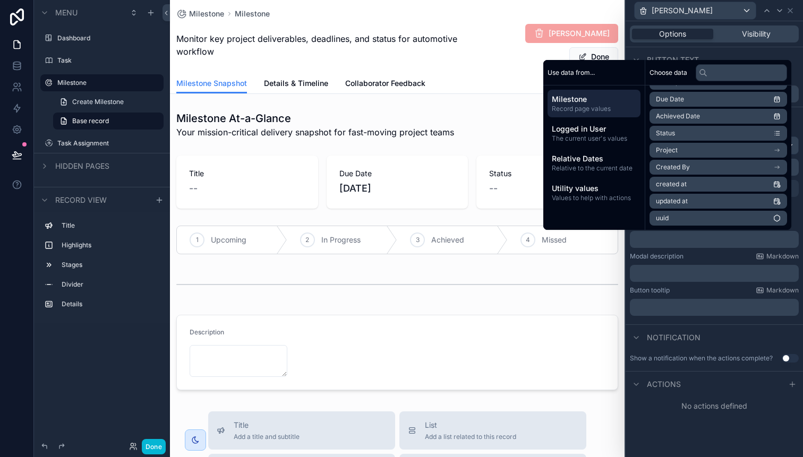
click at [639, 242] on p "﻿" at bounding box center [715, 239] width 162 height 11
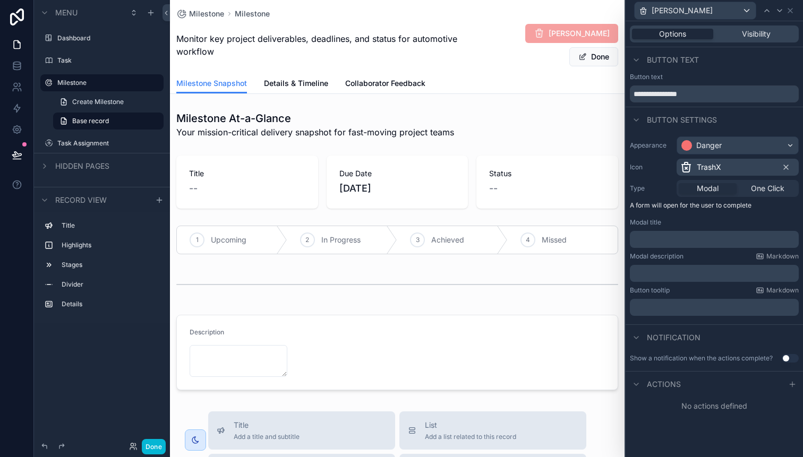
click at [644, 243] on p "﻿" at bounding box center [715, 239] width 162 height 11
click at [707, 260] on div "Modal description Markdown" at bounding box center [714, 256] width 169 height 8
click at [646, 240] on p "﻿" at bounding box center [715, 239] width 162 height 11
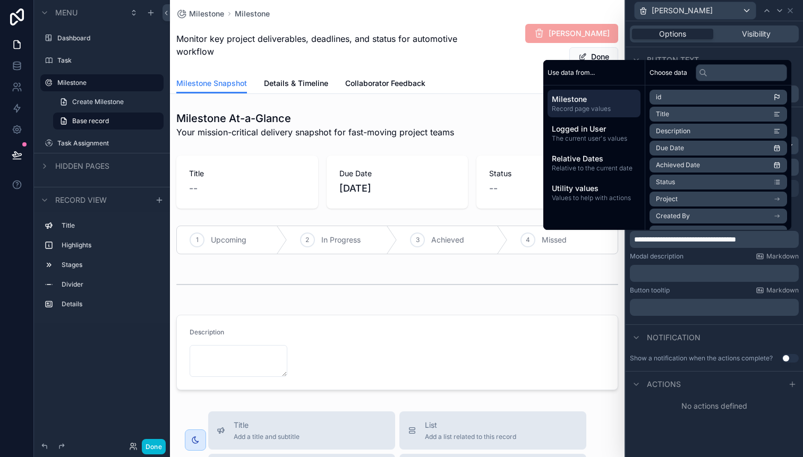
click at [635, 276] on p "﻿" at bounding box center [715, 273] width 162 height 11
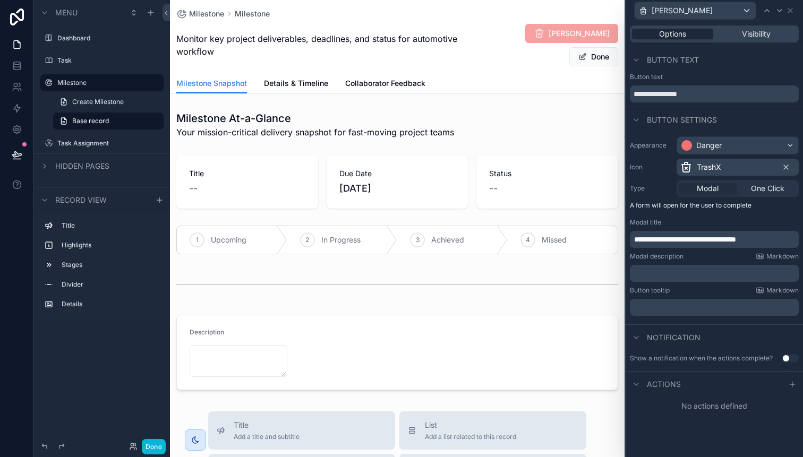
click at [683, 294] on div "Button tooltip Markdown" at bounding box center [714, 290] width 169 height 8
click at [663, 308] on p "﻿" at bounding box center [715, 307] width 162 height 11
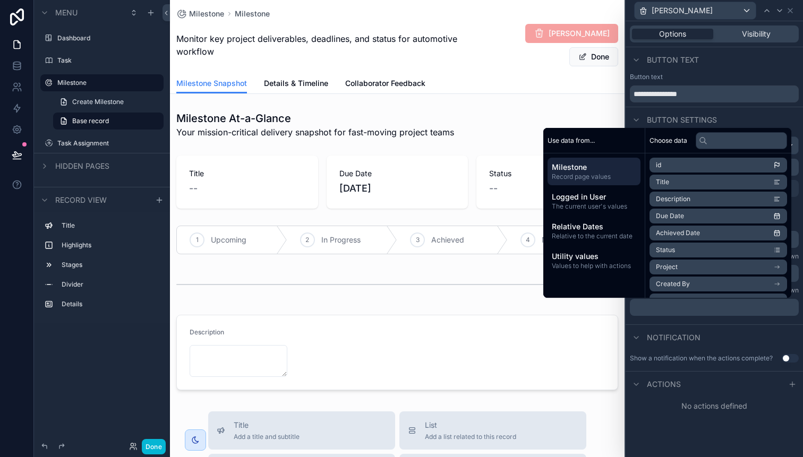
click at [717, 327] on div "Notification" at bounding box center [713, 336] width 177 height 25
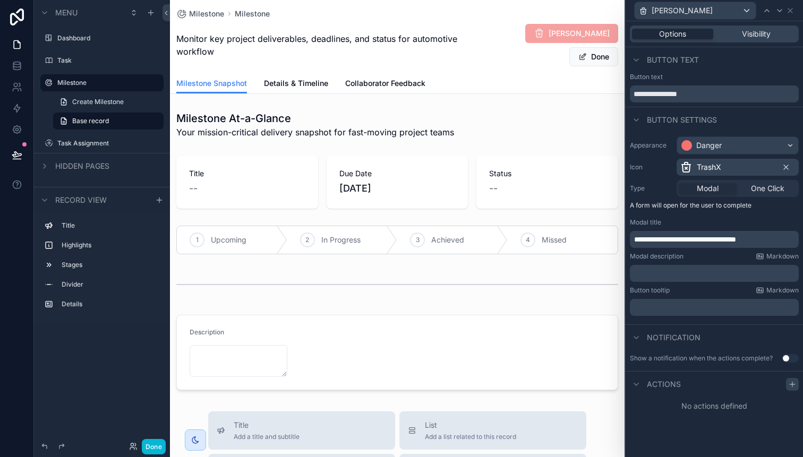
click at [793, 382] on icon at bounding box center [792, 384] width 8 height 8
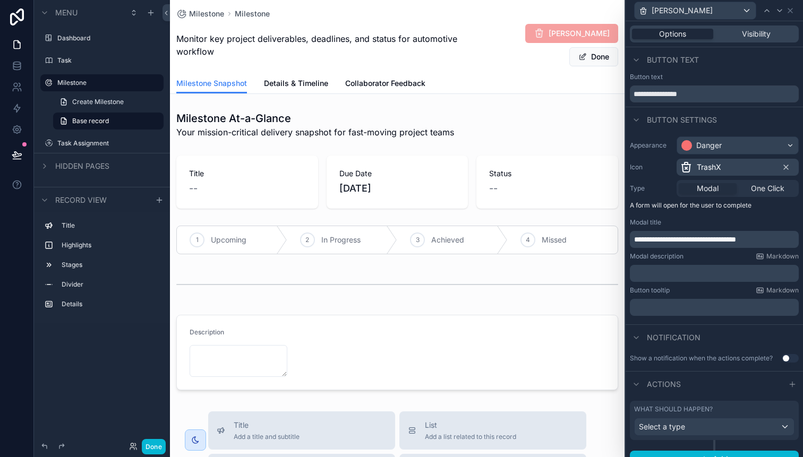
scroll to position [14, 0]
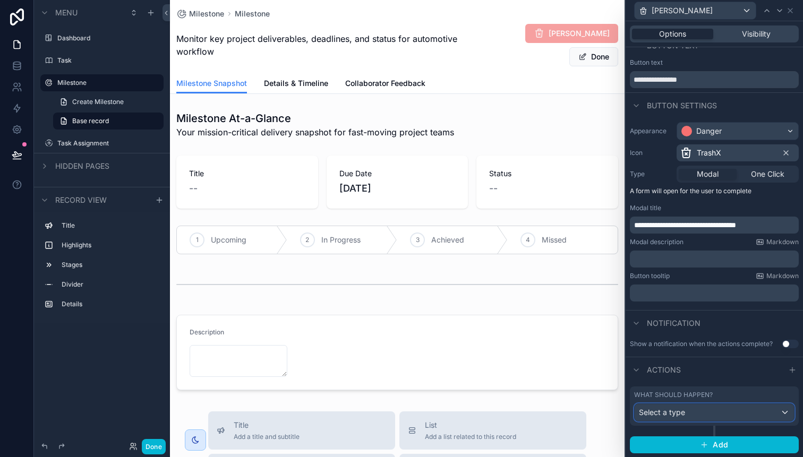
click at [783, 411] on div "Select a type" at bounding box center [714, 412] width 159 height 17
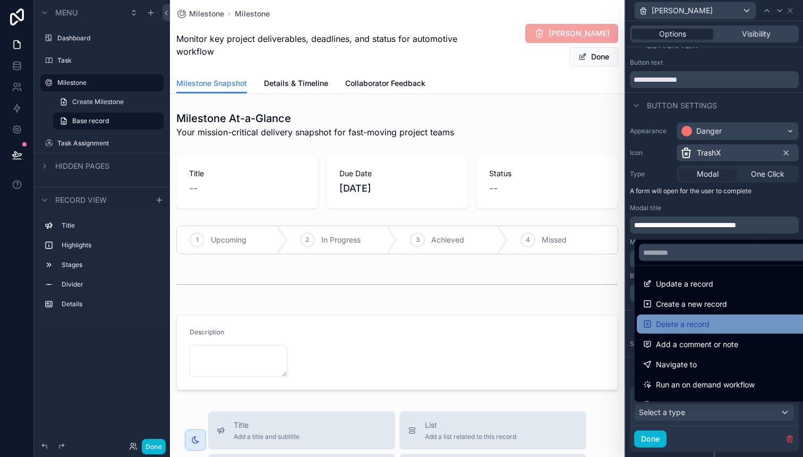
click at [711, 325] on div "Delete a record" at bounding box center [726, 324] width 167 height 13
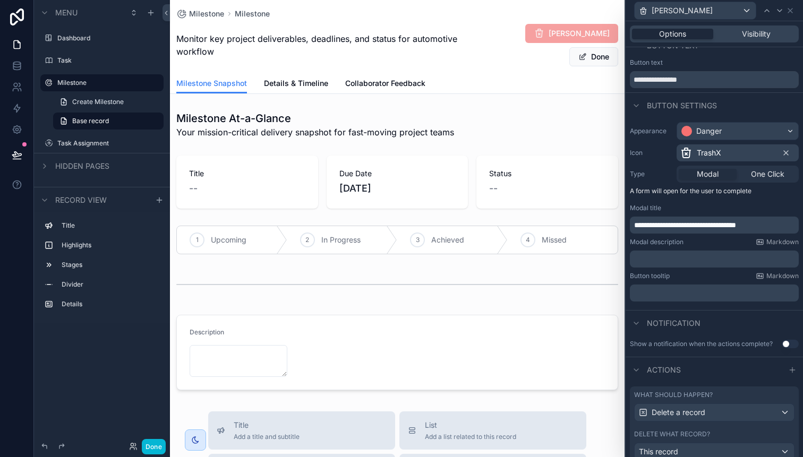
scroll to position [80, 0]
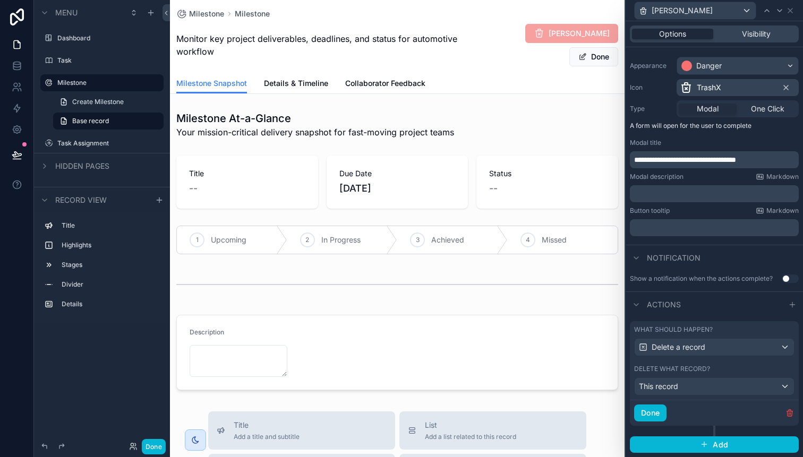
click at [527, 306] on div "Milestone At-a-Glance Your mission-critical delivery snapshot for fast-moving p…" at bounding box center [397, 251] width 455 height 288
click at [550, 33] on span "[PERSON_NAME]" at bounding box center [571, 33] width 93 height 19
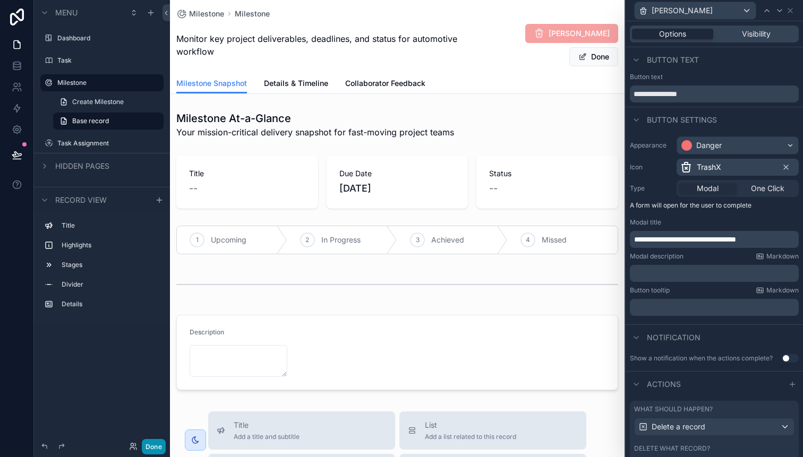
click at [152, 448] on button "Done" at bounding box center [154, 446] width 24 height 15
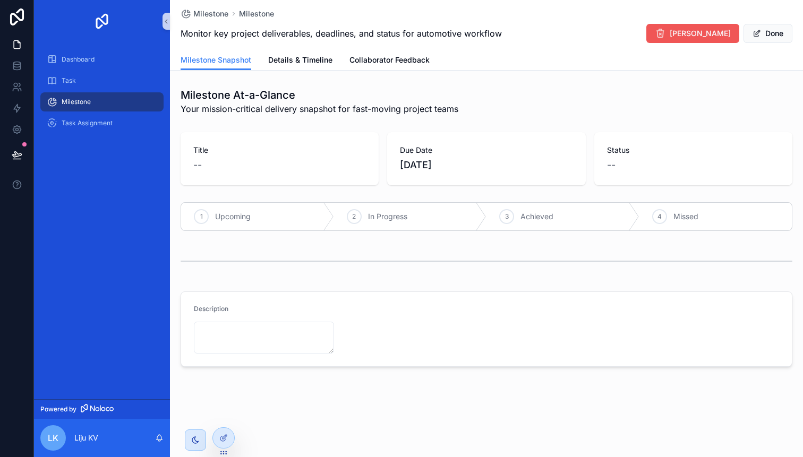
click at [704, 28] on button "[PERSON_NAME]" at bounding box center [692, 33] width 93 height 19
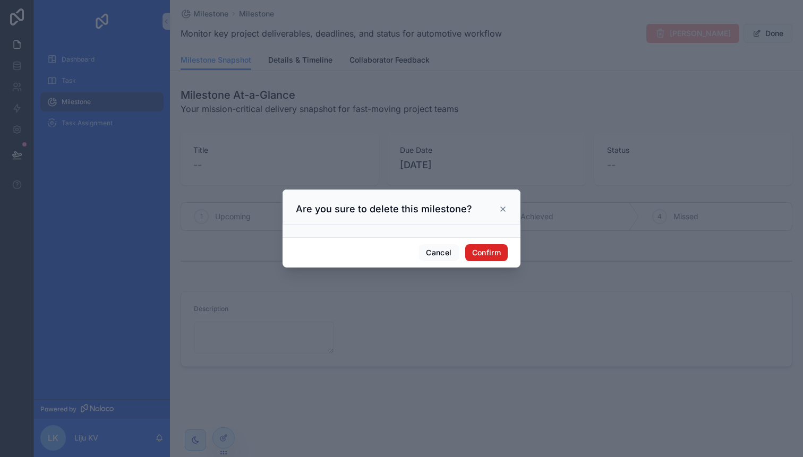
click at [489, 253] on button "Confirm" at bounding box center [486, 252] width 42 height 17
